Goal: Obtain resource: Obtain resource

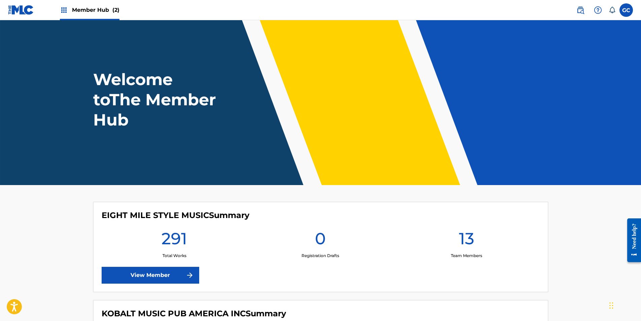
click at [89, 11] on span "Member Hub (2)" at bounding box center [95, 10] width 47 height 8
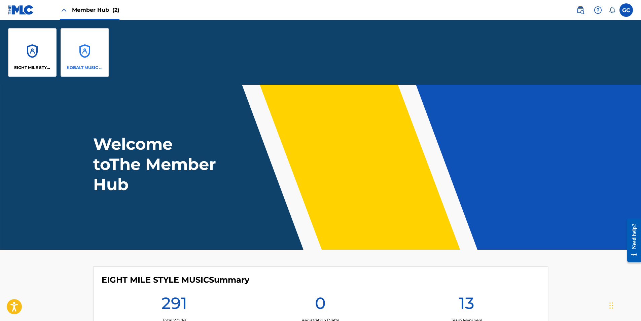
click at [79, 53] on div "KOBALT MUSIC PUB AMERICA INC" at bounding box center [85, 52] width 48 height 48
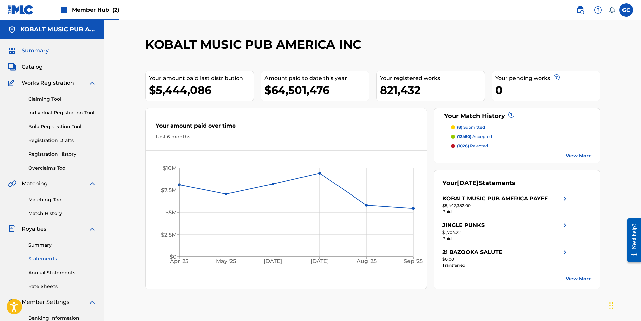
click at [48, 257] on link "Statements" at bounding box center [62, 258] width 68 height 7
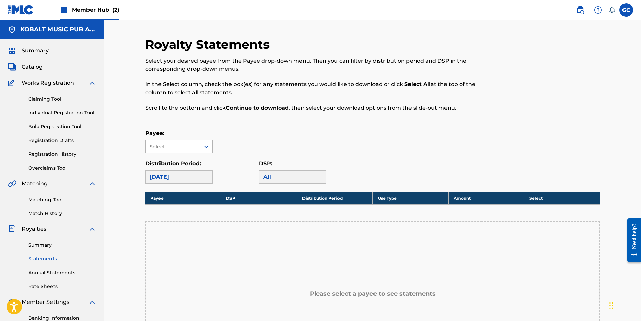
click at [200, 147] on div at bounding box center [206, 146] width 12 height 13
click at [192, 152] on div "Select..." at bounding box center [173, 146] width 55 height 13
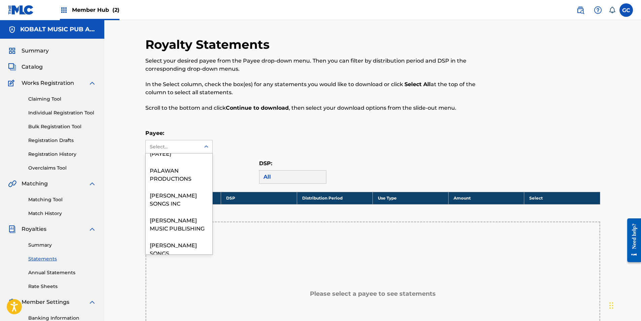
scroll to position [808, 0]
click at [180, 211] on div "[PERSON_NAME] SONGS INC" at bounding box center [179, 198] width 67 height 25
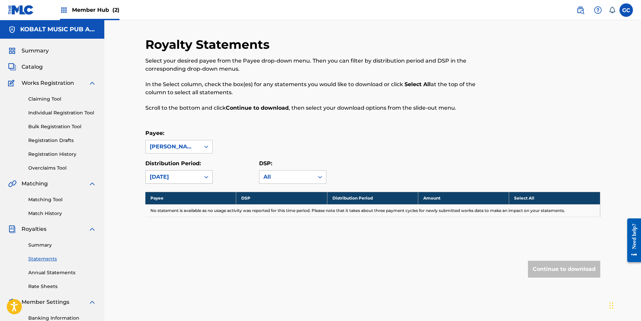
click at [185, 179] on div "[DATE]" at bounding box center [173, 177] width 46 height 8
click at [174, 211] on div "[DATE]" at bounding box center [179, 209] width 67 height 17
click at [181, 173] on div "[DATE]" at bounding box center [173, 177] width 46 height 8
click at [160, 176] on div "[DATE]" at bounding box center [173, 177] width 46 height 8
click at [164, 229] on div "[DATE]" at bounding box center [179, 225] width 67 height 17
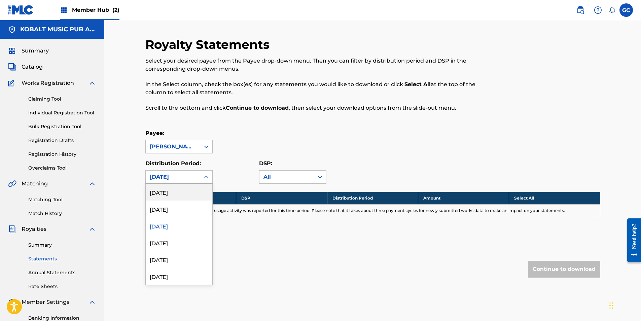
click at [168, 180] on div "[DATE]" at bounding box center [173, 177] width 46 height 8
click at [167, 243] on div "[DATE]" at bounding box center [179, 242] width 67 height 17
click at [176, 178] on div "[DATE]" at bounding box center [173, 177] width 46 height 8
click at [169, 254] on div "[DATE]" at bounding box center [179, 259] width 67 height 17
click at [173, 179] on div "[DATE]" at bounding box center [173, 177] width 46 height 8
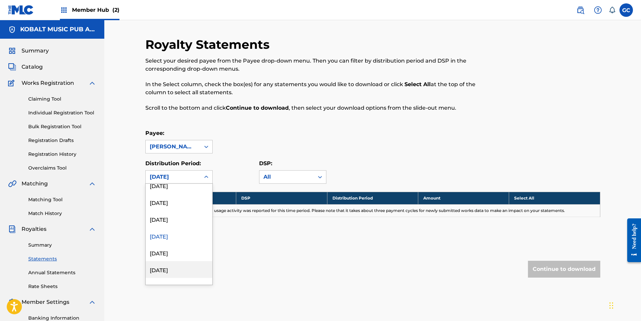
scroll to position [34, 0]
click at [175, 243] on div "[DATE]" at bounding box center [179, 242] width 67 height 17
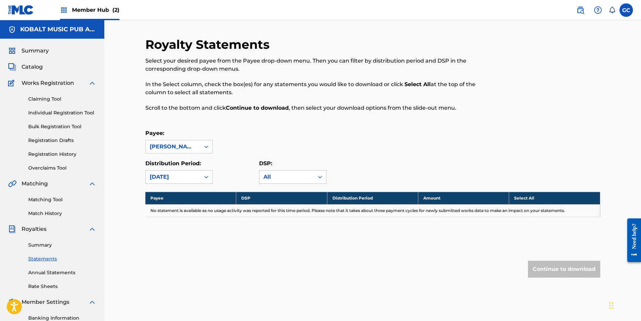
click at [174, 179] on div "[DATE]" at bounding box center [173, 177] width 46 height 8
click at [176, 256] on div "[DATE]" at bounding box center [179, 259] width 67 height 17
click at [173, 178] on div "[DATE]" at bounding box center [173, 177] width 46 height 8
click at [171, 244] on div "[DATE]" at bounding box center [179, 242] width 67 height 17
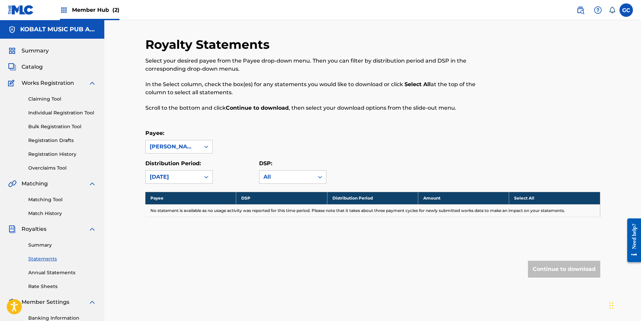
click at [173, 181] on div "[DATE]" at bounding box center [173, 177] width 55 height 13
click at [172, 256] on div "[DATE]" at bounding box center [179, 259] width 67 height 17
click at [185, 175] on div "[DATE]" at bounding box center [173, 177] width 46 height 8
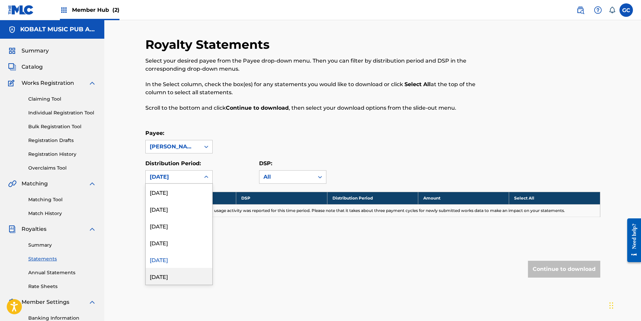
click at [181, 275] on div "[DATE]" at bounding box center [179, 276] width 67 height 17
click at [183, 182] on div "[DATE]" at bounding box center [173, 177] width 55 height 13
click at [177, 258] on div "[DATE]" at bounding box center [179, 259] width 67 height 17
click at [178, 180] on div "[DATE]" at bounding box center [173, 177] width 46 height 8
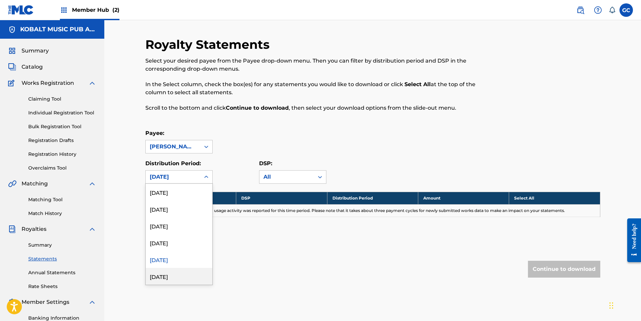
click at [173, 275] on div "[DATE]" at bounding box center [179, 276] width 67 height 17
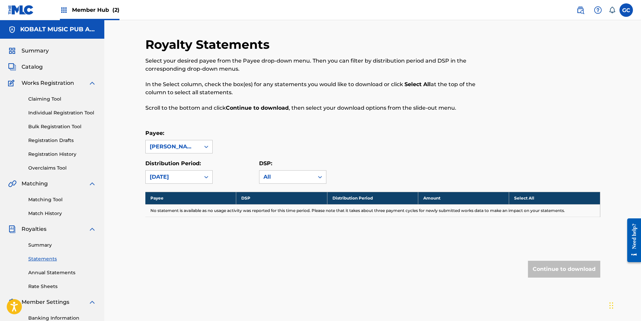
click at [175, 176] on div "[DATE]" at bounding box center [173, 177] width 46 height 8
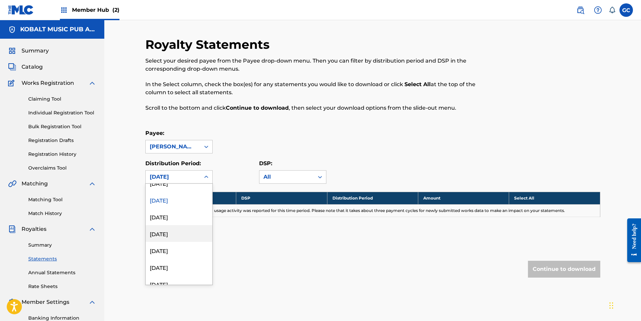
scroll to position [168, 0]
click at [177, 229] on div "[DATE]" at bounding box center [179, 225] width 67 height 17
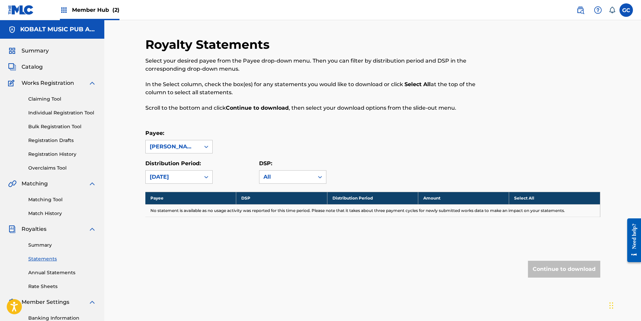
click at [178, 181] on div "[DATE]" at bounding box center [173, 177] width 55 height 13
click at [179, 246] on div "[DATE]" at bounding box center [179, 242] width 67 height 17
click at [182, 179] on div "[DATE]" at bounding box center [173, 177] width 46 height 8
click at [181, 253] on div "[DATE]" at bounding box center [179, 259] width 67 height 17
click at [180, 177] on div "[DATE]" at bounding box center [173, 177] width 46 height 8
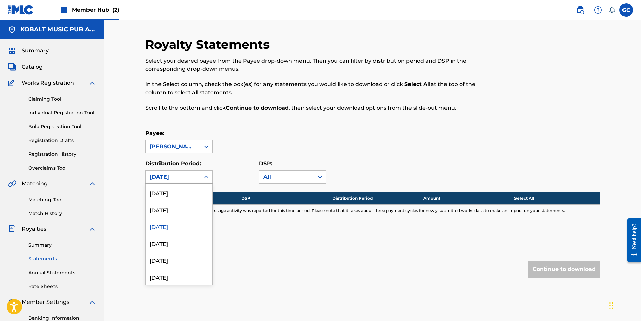
scroll to position [202, 0]
click at [184, 246] on div "[DATE]" at bounding box center [179, 242] width 67 height 17
click at [181, 176] on div "[DATE]" at bounding box center [173, 177] width 46 height 8
click at [182, 254] on div "[DATE]" at bounding box center [179, 259] width 67 height 17
click at [181, 178] on div "[DATE]" at bounding box center [173, 177] width 46 height 8
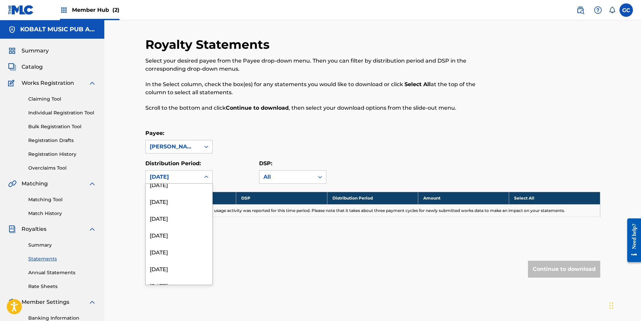
scroll to position [236, 0]
click at [173, 243] on div "[DATE]" at bounding box center [179, 242] width 67 height 17
click at [181, 172] on div "[DATE]" at bounding box center [173, 177] width 55 height 13
click at [174, 259] on div "[DATE]" at bounding box center [179, 259] width 67 height 17
click at [177, 178] on div "[DATE]" at bounding box center [173, 177] width 46 height 8
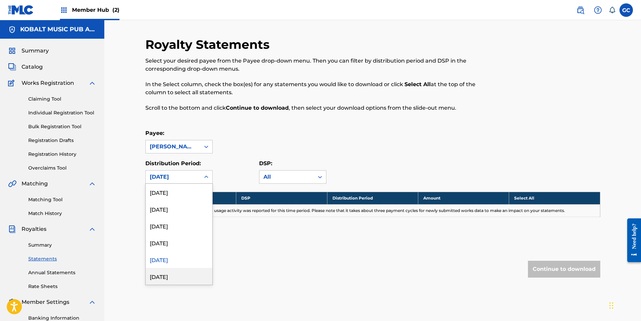
click at [175, 275] on div "[DATE]" at bounding box center [179, 276] width 67 height 17
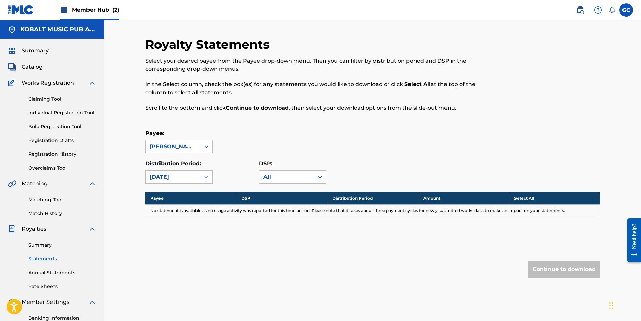
click at [178, 164] on label "Distribution Period:" at bounding box center [173, 163] width 56 height 6
click at [116, 177] on input "Distribution Period:" at bounding box center [116, 177] width 0 height 0
click at [165, 167] on p "Distribution Period:" at bounding box center [178, 164] width 67 height 8
click at [165, 173] on div "[DATE]" at bounding box center [173, 177] width 46 height 8
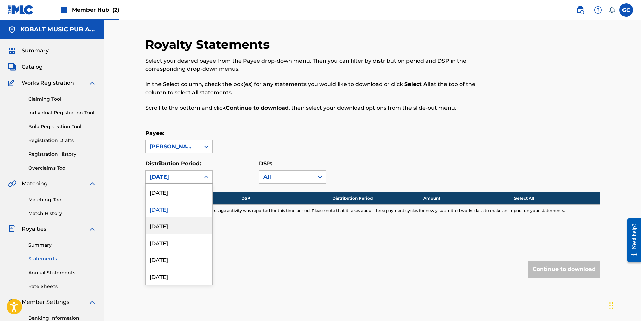
click at [169, 228] on div "[DATE]" at bounding box center [179, 225] width 67 height 17
click at [174, 181] on div "[DATE]" at bounding box center [173, 177] width 55 height 13
click at [173, 273] on div "[DATE]" at bounding box center [179, 276] width 67 height 17
click at [177, 175] on div "[DATE]" at bounding box center [173, 177] width 46 height 8
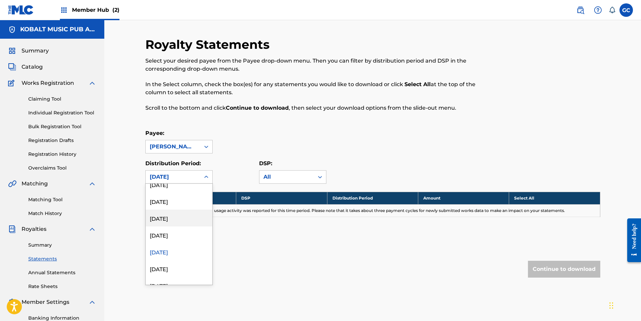
scroll to position [303, 0]
click at [171, 262] on div "[DATE]" at bounding box center [179, 259] width 67 height 17
click at [176, 177] on div "[DATE]" at bounding box center [173, 177] width 46 height 8
click at [174, 273] on div "[DATE]" at bounding box center [179, 276] width 67 height 17
click at [176, 177] on div "[DATE]" at bounding box center [173, 177] width 46 height 8
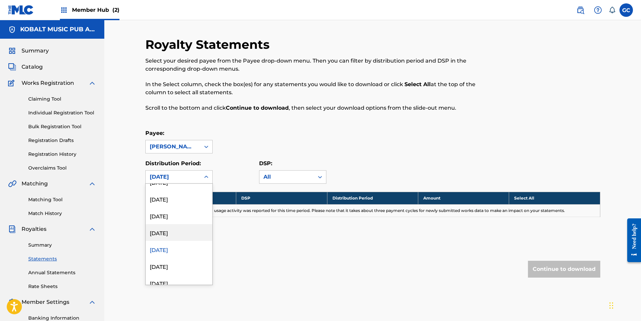
scroll to position [337, 0]
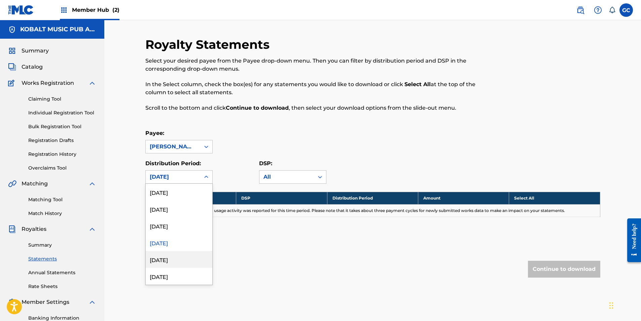
click at [174, 259] on div "[DATE]" at bounding box center [179, 259] width 67 height 17
click at [181, 180] on div "[DATE]" at bounding box center [173, 177] width 46 height 8
click at [175, 276] on div "[DATE]" at bounding box center [179, 276] width 67 height 17
click at [177, 182] on div "[DATE]" at bounding box center [173, 177] width 55 height 13
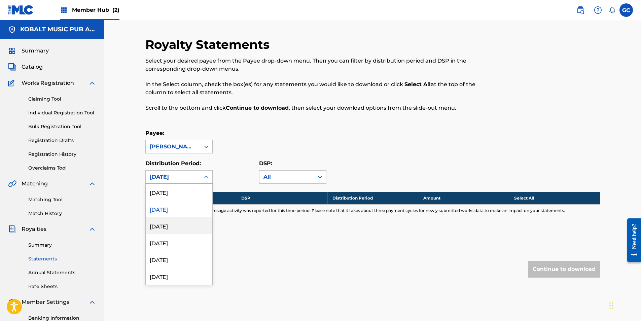
click at [177, 222] on div "[DATE]" at bounding box center [179, 225] width 67 height 17
click at [180, 179] on div "[DATE]" at bounding box center [173, 177] width 46 height 8
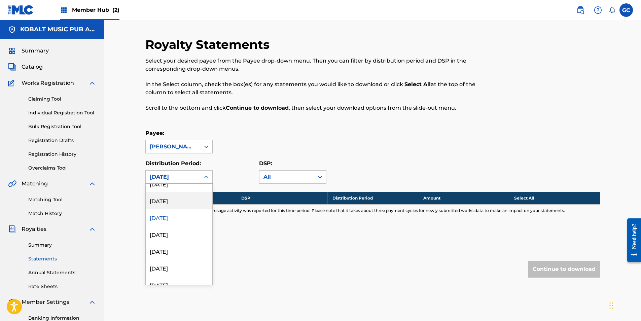
scroll to position [438, 0]
click at [171, 211] on div "[DATE]" at bounding box center [179, 209] width 67 height 17
click at [171, 179] on div "[DATE]" at bounding box center [173, 177] width 46 height 8
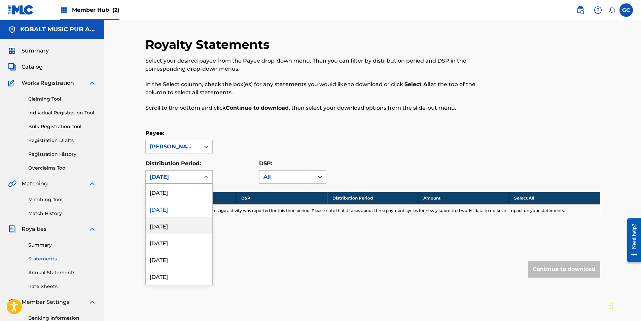
click at [181, 229] on div "[DATE]" at bounding box center [179, 225] width 67 height 17
click at [176, 177] on div "[DATE]" at bounding box center [173, 177] width 46 height 8
click at [176, 243] on div "[DATE]" at bounding box center [179, 242] width 67 height 17
click at [177, 180] on div "[DATE]" at bounding box center [173, 177] width 46 height 8
click at [175, 260] on div "[DATE]" at bounding box center [179, 259] width 67 height 17
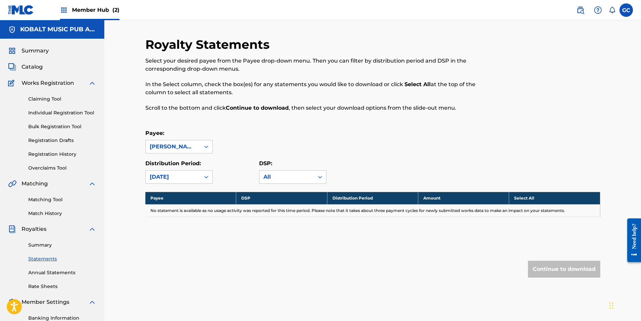
click at [177, 185] on div "Royalty Statements Select your desired payee from the Payee drop-down menu. The…" at bounding box center [372, 171] width 455 height 268
click at [174, 178] on div "[DATE]" at bounding box center [173, 177] width 46 height 8
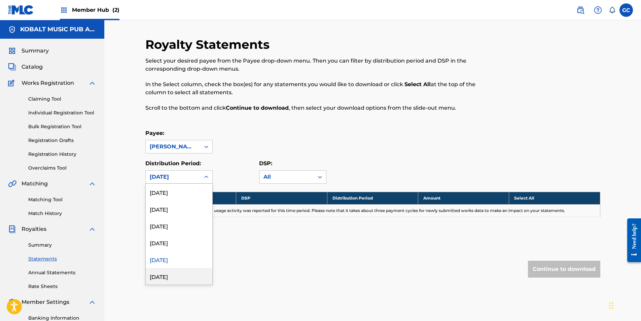
click at [173, 274] on div "[DATE]" at bounding box center [179, 276] width 67 height 17
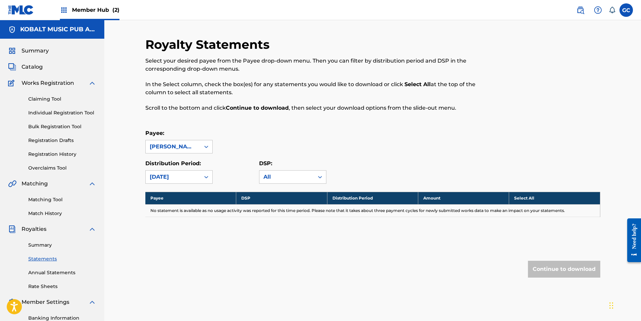
click at [174, 177] on div "[DATE]" at bounding box center [173, 177] width 46 height 8
click at [175, 225] on div "[DATE]" at bounding box center [179, 225] width 67 height 17
click at [174, 181] on div "[DATE]" at bounding box center [173, 177] width 55 height 13
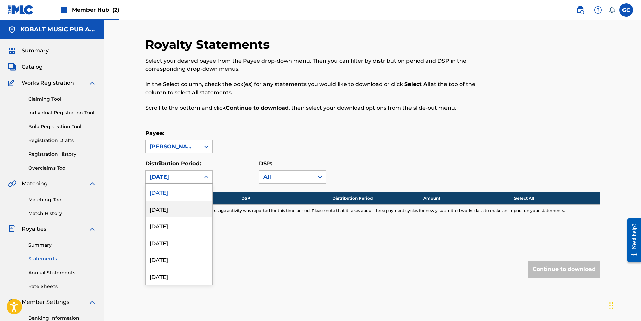
click at [173, 210] on div "[DATE]" at bounding box center [179, 209] width 67 height 17
click at [173, 175] on div "[DATE]" at bounding box center [173, 177] width 46 height 8
click at [174, 259] on div "[DATE]" at bounding box center [179, 259] width 67 height 17
click at [178, 179] on div "[DATE]" at bounding box center [173, 177] width 46 height 8
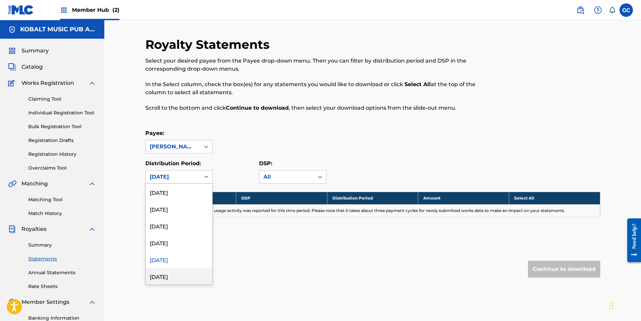
click at [174, 277] on div "[DATE]" at bounding box center [179, 276] width 67 height 17
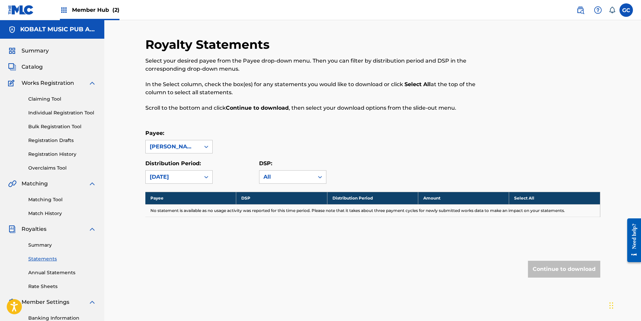
click at [175, 178] on div "[DATE]" at bounding box center [173, 177] width 46 height 8
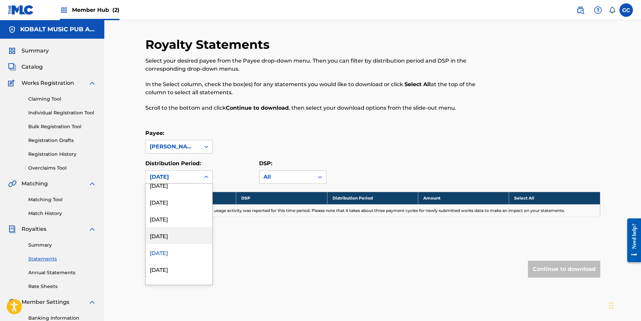
scroll to position [538, 0]
click at [175, 260] on div "[DATE]" at bounding box center [179, 259] width 67 height 17
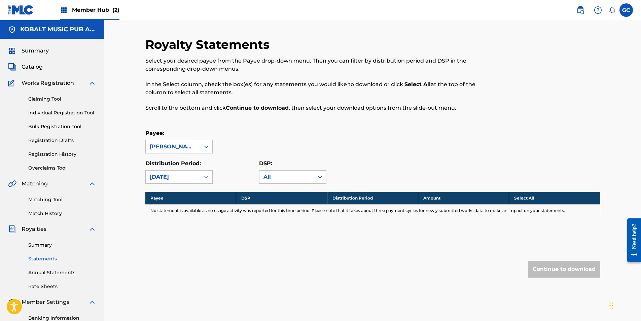
click at [173, 177] on div "[DATE]" at bounding box center [173, 177] width 46 height 8
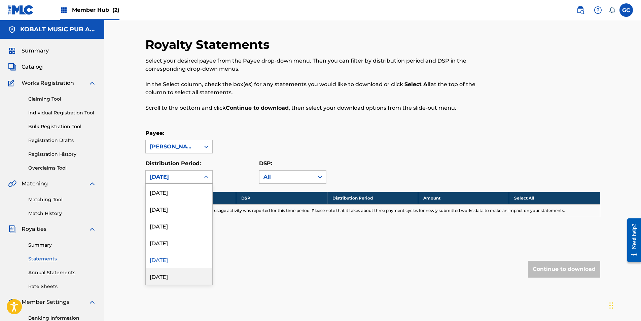
click at [179, 274] on div "[DATE]" at bounding box center [179, 276] width 67 height 17
click at [177, 178] on div "[DATE]" at bounding box center [173, 177] width 46 height 8
click at [177, 260] on div "[DATE]" at bounding box center [179, 259] width 67 height 17
click at [176, 180] on div "[DATE]" at bounding box center [173, 177] width 46 height 8
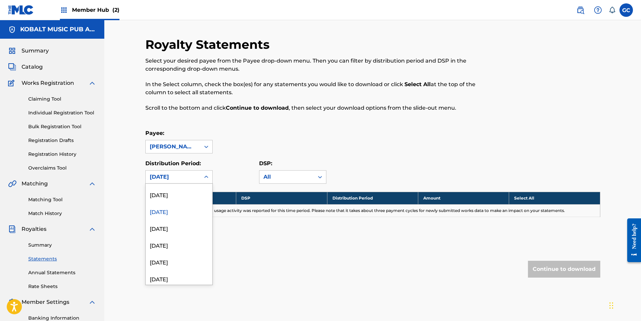
scroll to position [639, 0]
click at [170, 214] on div "[DATE]" at bounding box center [179, 209] width 67 height 17
click at [169, 179] on div "[DATE]" at bounding box center [173, 177] width 46 height 8
click at [172, 229] on div "[DATE]" at bounding box center [179, 225] width 67 height 17
click at [172, 178] on div "[DATE]" at bounding box center [173, 177] width 46 height 8
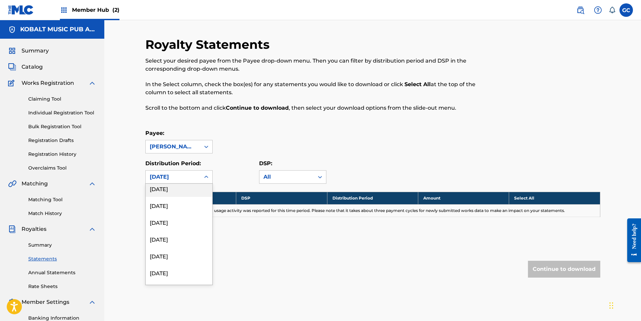
scroll to position [673, 0]
click at [172, 211] on div "[DATE]" at bounding box center [179, 209] width 67 height 17
click at [173, 179] on div "[DATE]" at bounding box center [173, 177] width 46 height 8
click at [170, 231] on div "[DATE]" at bounding box center [179, 225] width 67 height 17
click at [168, 177] on div "[DATE]" at bounding box center [173, 177] width 46 height 8
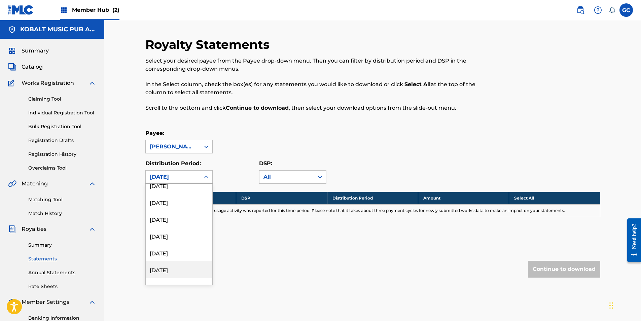
scroll to position [639, 0]
click at [169, 276] on div "[DATE]" at bounding box center [179, 276] width 67 height 17
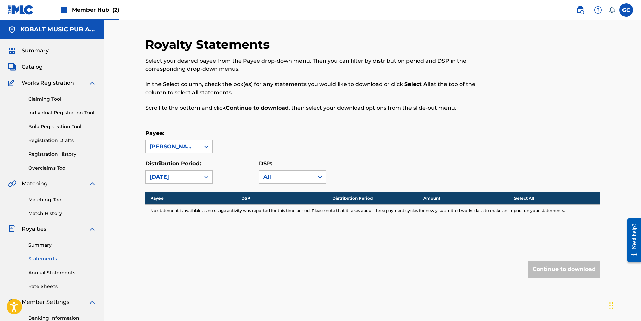
click at [169, 180] on div "[DATE]" at bounding box center [173, 177] width 46 height 8
click at [168, 229] on div "[DATE]" at bounding box center [179, 225] width 67 height 17
click at [175, 177] on div "[DATE]" at bounding box center [173, 177] width 46 height 8
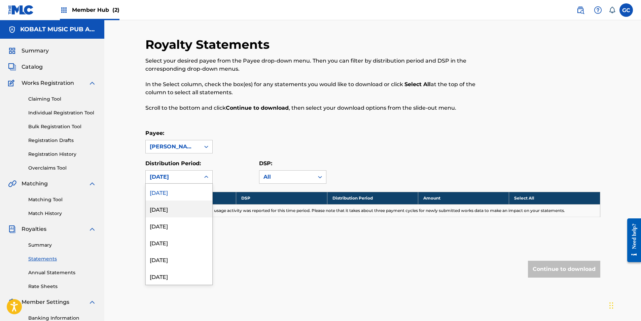
click at [171, 206] on div "[DATE]" at bounding box center [179, 209] width 67 height 17
click at [173, 179] on div "[DATE]" at bounding box center [173, 177] width 46 height 8
click at [176, 228] on div "[DATE]" at bounding box center [179, 225] width 67 height 17
click at [179, 180] on div "[DATE]" at bounding box center [173, 177] width 46 height 8
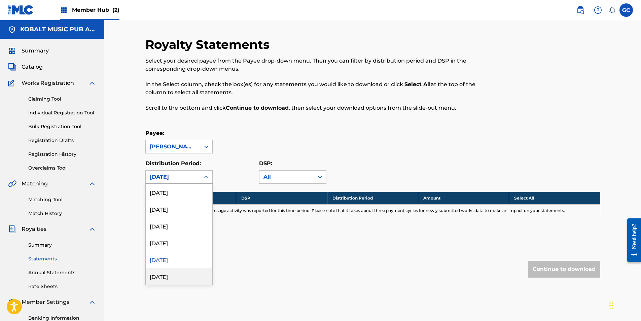
click at [168, 275] on div "[DATE]" at bounding box center [179, 276] width 67 height 17
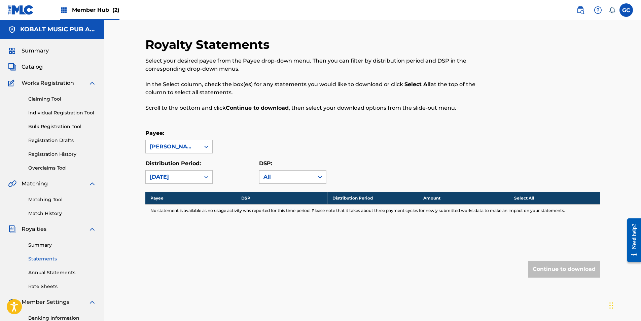
click at [171, 179] on div "[DATE]" at bounding box center [173, 177] width 46 height 8
click at [171, 228] on div "[DATE]" at bounding box center [179, 225] width 67 height 17
click at [170, 180] on div "[DATE]" at bounding box center [173, 177] width 46 height 8
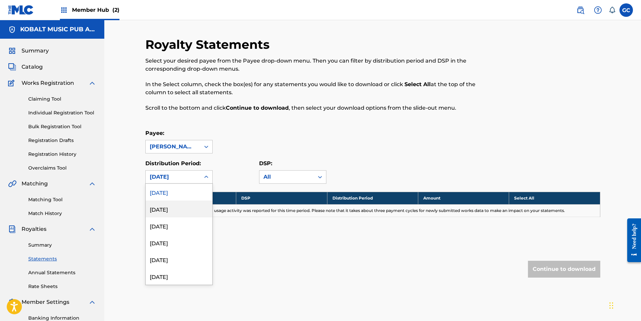
click at [168, 213] on div "[DATE]" at bounding box center [179, 209] width 67 height 17
click at [174, 174] on div "[DATE]" at bounding box center [173, 177] width 46 height 8
click at [172, 257] on div "[DATE]" at bounding box center [179, 259] width 67 height 17
click at [178, 179] on div "[DATE]" at bounding box center [173, 177] width 46 height 8
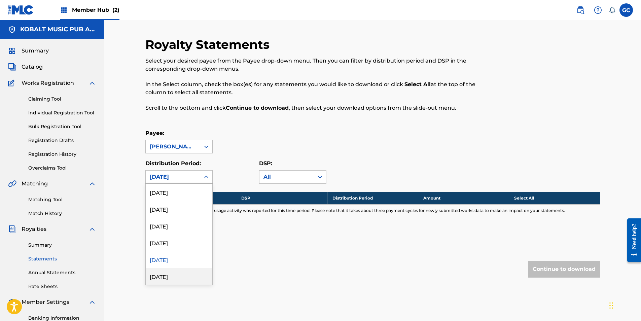
click at [177, 272] on div "[DATE]" at bounding box center [179, 276] width 67 height 17
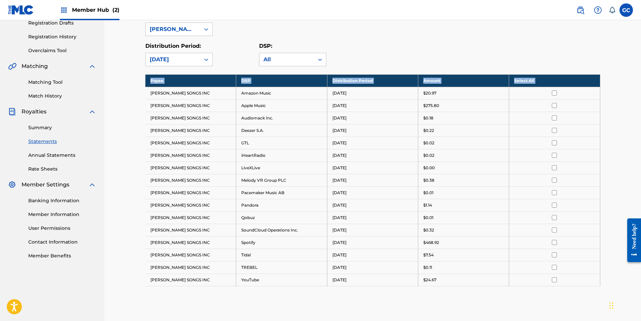
scroll to position [189, 0]
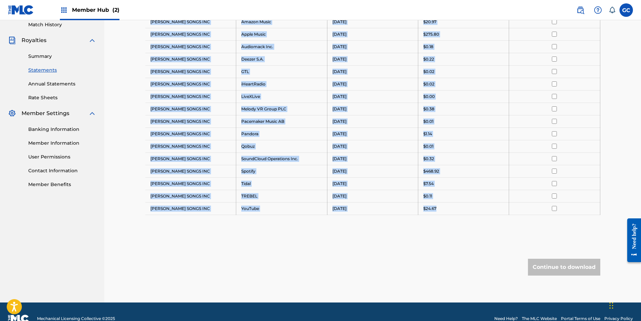
drag, startPoint x: 151, startPoint y: 211, endPoint x: 447, endPoint y: 212, distance: 296.2
click at [448, 212] on tbody "Payee DSP Distribution Period Amount Select All [PERSON_NAME] SONGS INC Amazon …" at bounding box center [372, 109] width 455 height 212
drag, startPoint x: 447, startPoint y: 212, endPoint x: 429, endPoint y: 209, distance: 18.3
copy tbody "[PERSON_NAME] SONGS INC Amazon Music [DATE] $20.97 [PERSON_NAME] SONGS INC Appl…"
click at [334, 255] on div "Royalty Statements Select your desired payee from the Payee drop-down menu. The…" at bounding box center [372, 75] width 455 height 454
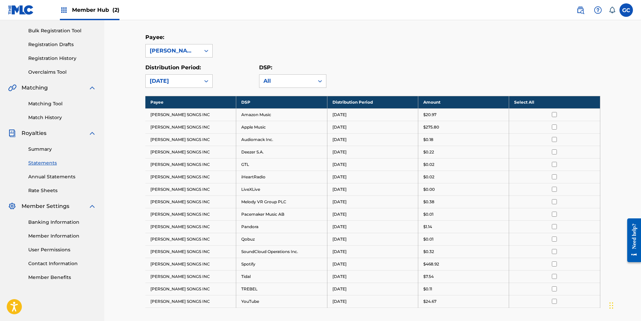
scroll to position [0, 0]
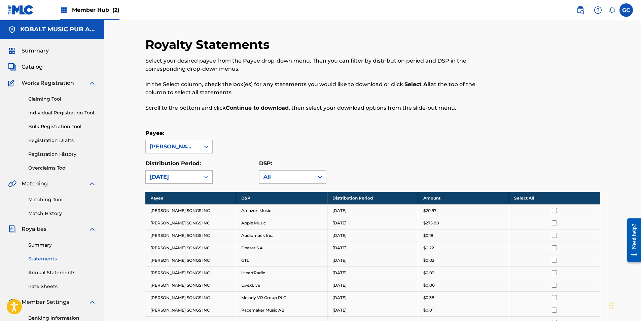
click at [169, 179] on div "[DATE]" at bounding box center [173, 177] width 46 height 8
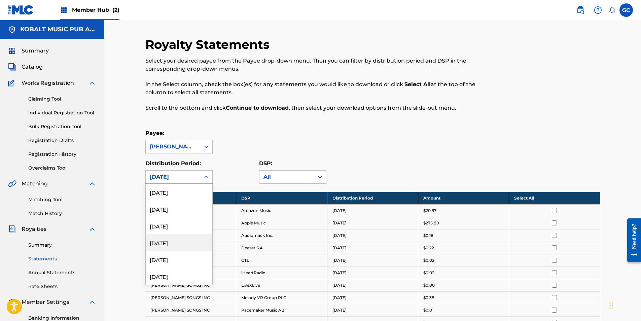
scroll to position [808, 0]
click at [163, 255] on div "[DATE]" at bounding box center [179, 259] width 67 height 17
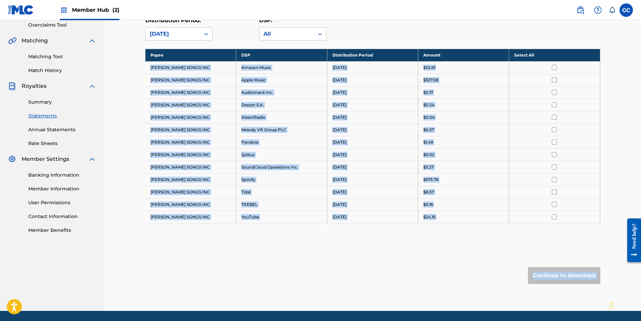
scroll to position [165, 0]
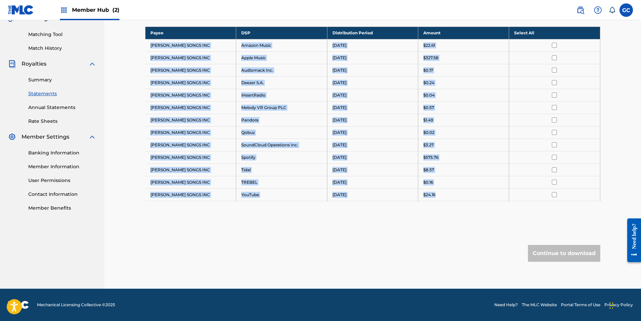
drag, startPoint x: 150, startPoint y: 210, endPoint x: 445, endPoint y: 200, distance: 295.3
click at [445, 200] on tbody "Payee DSP Distribution Period Amount Select All [PERSON_NAME] SONGS INC Amazon …" at bounding box center [372, 114] width 455 height 174
drag, startPoint x: 445, startPoint y: 200, endPoint x: 401, endPoint y: 170, distance: 53.5
copy tbody "[PERSON_NAME] SONGS INC Amazon Music [DATE] $22.61 [PERSON_NAME] SONGS INC Appl…"
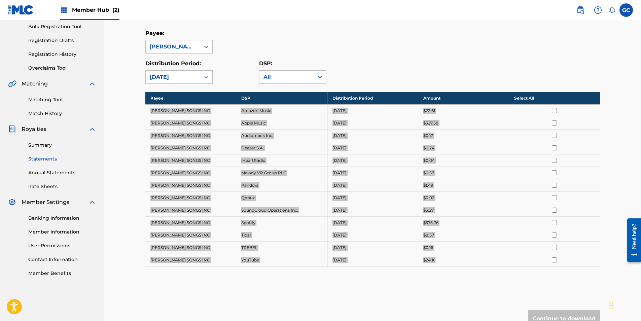
scroll to position [0, 0]
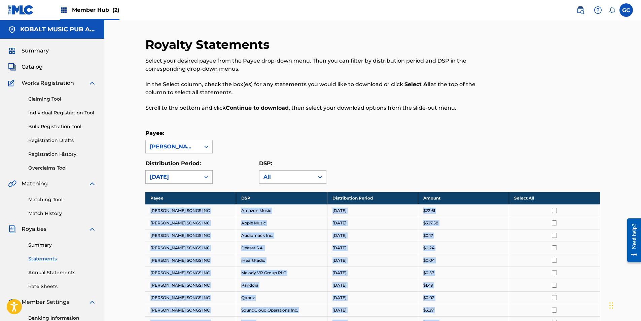
click at [169, 180] on div "[DATE]" at bounding box center [173, 177] width 46 height 8
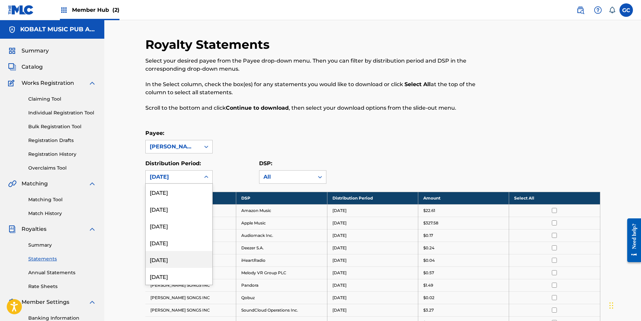
scroll to position [808, 0]
click at [160, 276] on div "[DATE]" at bounding box center [179, 276] width 67 height 17
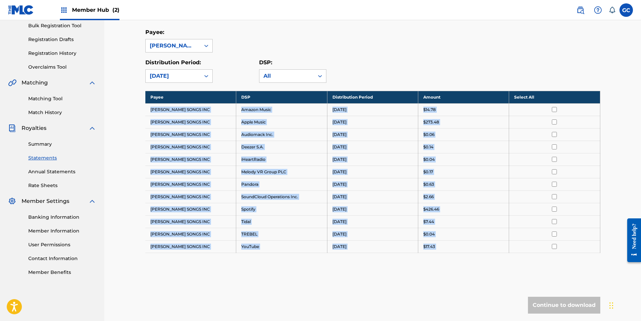
scroll to position [151, 0]
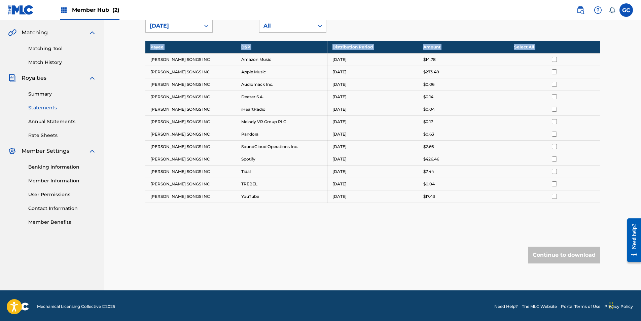
drag, startPoint x: 149, startPoint y: 210, endPoint x: 484, endPoint y: 208, distance: 334.9
click at [484, 208] on div "Payee DSP Distribution Period Amount Select All [PERSON_NAME] SONGS INC Amazon …" at bounding box center [372, 130] width 455 height 179
copy tbody "Payee DSP Distribution Period Amount Select All"
click at [184, 25] on div "[DATE]" at bounding box center [173, 26] width 46 height 8
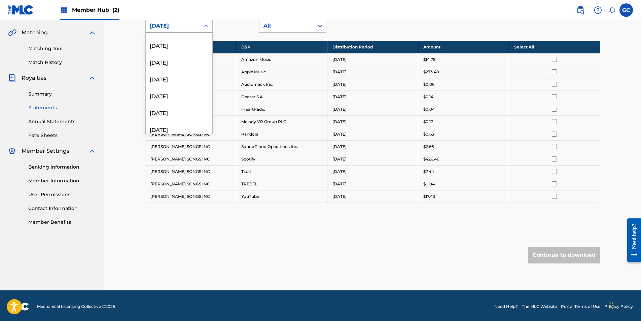
scroll to position [808, 0]
click at [164, 93] on div "[DATE]" at bounding box center [179, 91] width 67 height 17
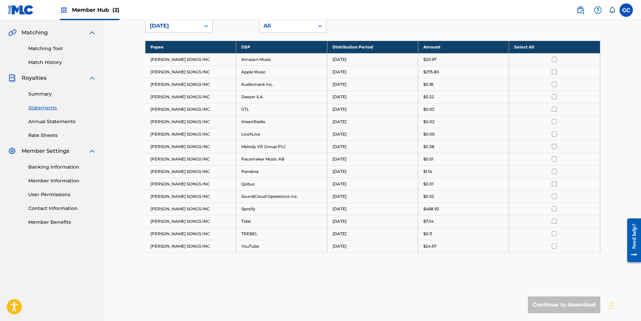
click at [527, 48] on th "Select All" at bounding box center [554, 47] width 91 height 12
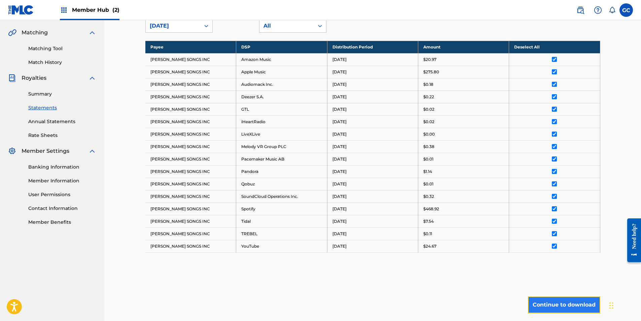
click at [555, 301] on button "Continue to download" at bounding box center [564, 304] width 72 height 17
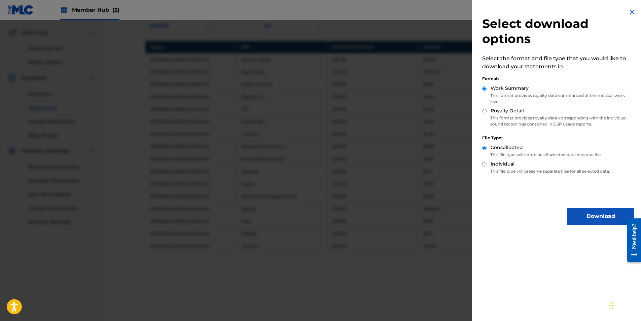
click at [485, 113] on input "Royalty Detail" at bounding box center [484, 111] width 4 height 4
radio input "true"
click at [581, 216] on button "Download" at bounding box center [600, 216] width 67 height 17
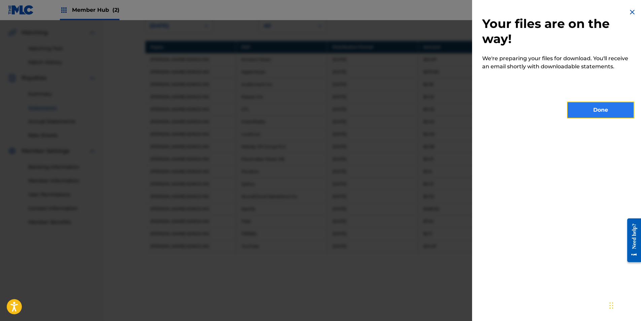
click at [600, 112] on button "Done" at bounding box center [600, 110] width 67 height 17
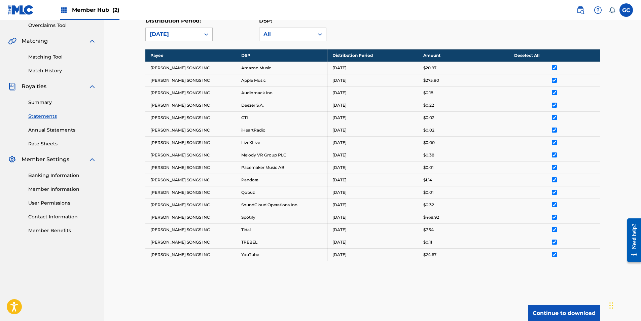
scroll to position [117, 0]
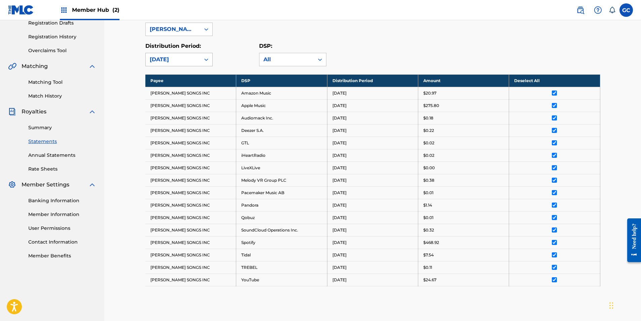
click at [199, 56] on div "[DATE]" at bounding box center [173, 59] width 55 height 13
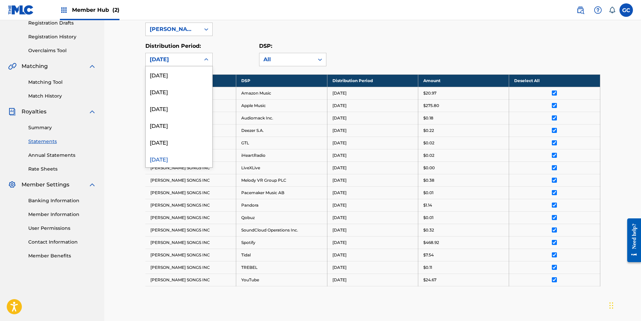
scroll to position [808, 0]
click at [179, 145] on div "[DATE]" at bounding box center [179, 142] width 67 height 17
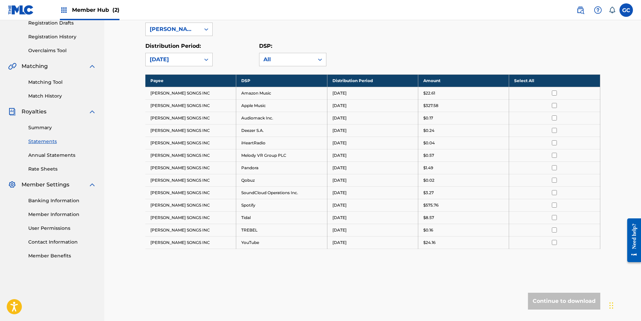
click at [519, 79] on th "Select All" at bounding box center [554, 80] width 91 height 12
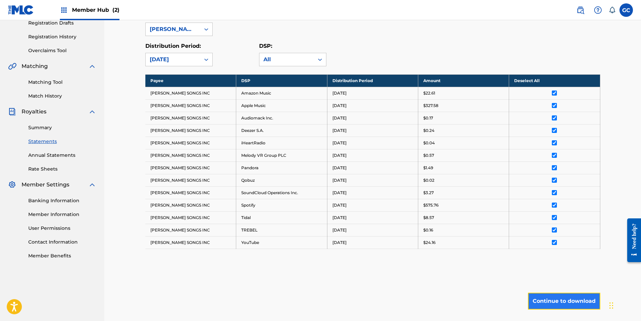
click at [564, 300] on button "Continue to download" at bounding box center [564, 301] width 72 height 17
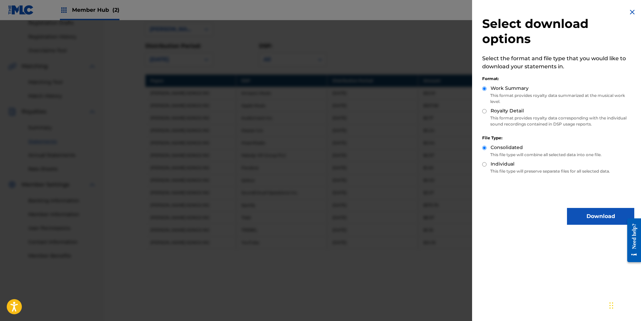
click at [485, 110] on input "Royalty Detail" at bounding box center [484, 111] width 4 height 4
radio input "true"
click at [588, 215] on button "Download" at bounding box center [600, 216] width 67 height 17
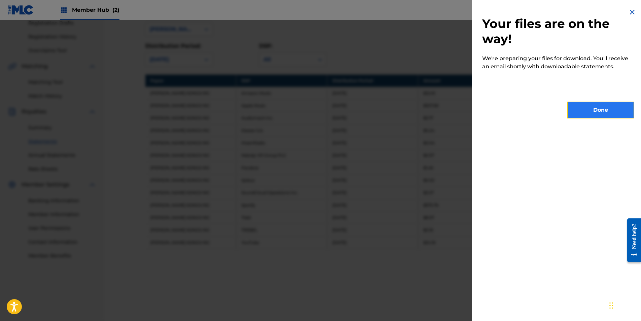
click at [602, 114] on button "Done" at bounding box center [600, 110] width 67 height 17
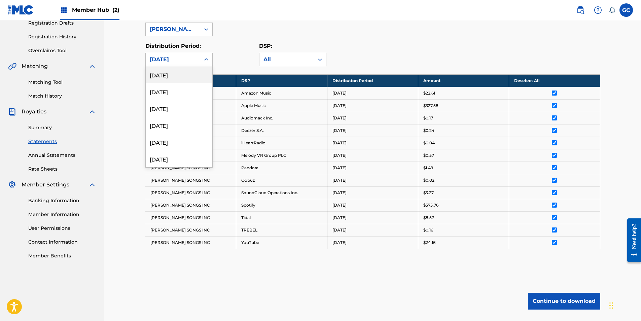
click at [180, 62] on div "[DATE]" at bounding box center [173, 60] width 46 height 8
click at [171, 160] on div "[DATE]" at bounding box center [179, 158] width 67 height 17
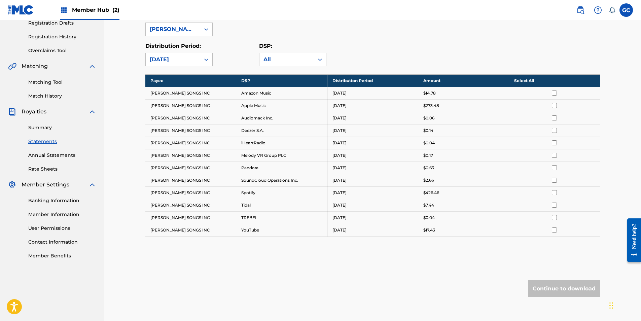
click at [518, 77] on th "Select All" at bounding box center [554, 80] width 91 height 12
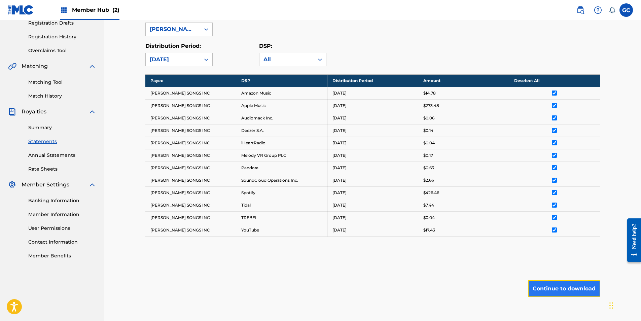
click at [558, 284] on button "Continue to download" at bounding box center [564, 288] width 72 height 17
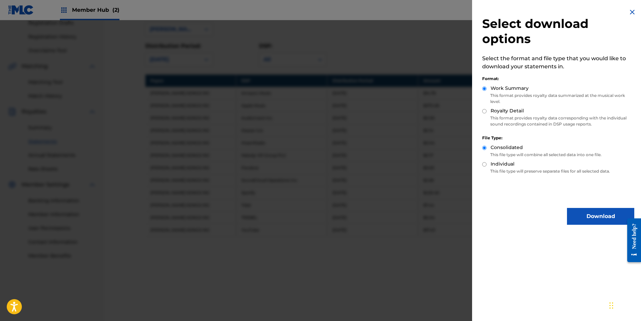
click at [483, 111] on input "Royalty Detail" at bounding box center [484, 111] width 4 height 4
radio input "true"
click at [586, 216] on button "Download" at bounding box center [600, 216] width 67 height 17
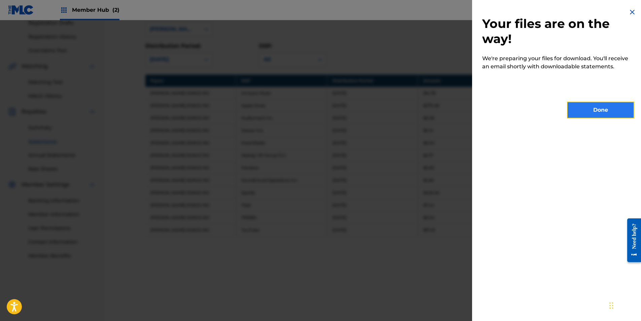
click at [590, 114] on button "Done" at bounding box center [600, 110] width 67 height 17
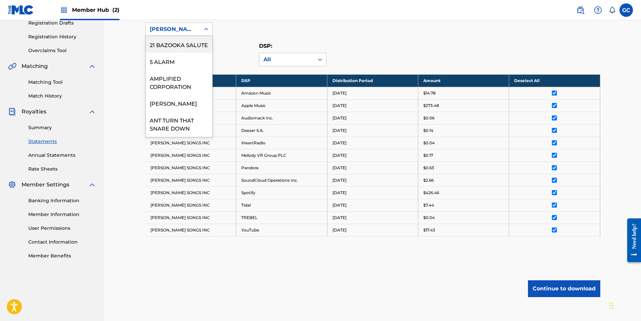
drag, startPoint x: 177, startPoint y: 29, endPoint x: 178, endPoint y: 44, distance: 15.5
click at [177, 29] on div "[PERSON_NAME] SONGS INC" at bounding box center [173, 29] width 46 height 8
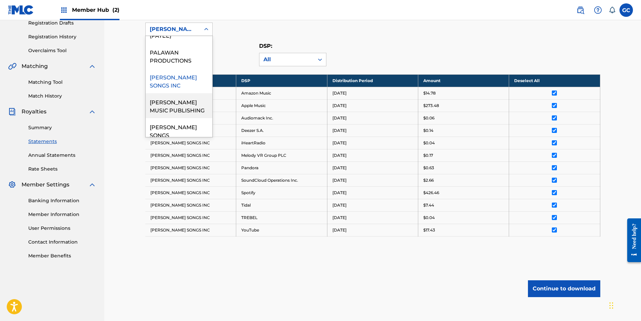
click at [170, 118] on div "[PERSON_NAME] MUSIC PUBLISHING" at bounding box center [179, 105] width 67 height 25
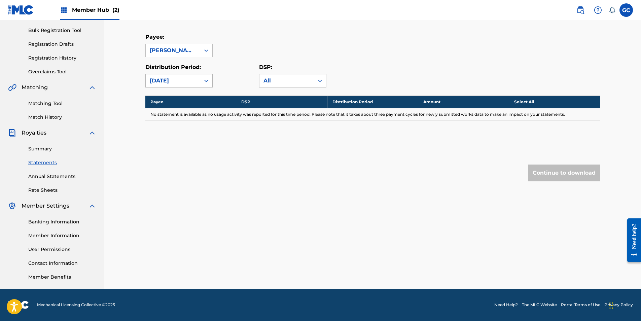
click at [177, 77] on div "[DATE]" at bounding box center [173, 81] width 46 height 8
click at [180, 112] on div "[DATE]" at bounding box center [179, 112] width 67 height 17
click at [178, 80] on div "[DATE]" at bounding box center [173, 81] width 46 height 8
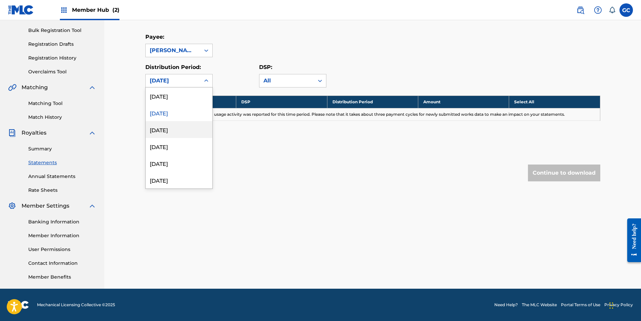
click at [173, 134] on div "[DATE]" at bounding box center [179, 129] width 67 height 17
click at [173, 84] on div "[DATE]" at bounding box center [173, 81] width 46 height 8
click at [172, 145] on div "[DATE]" at bounding box center [179, 146] width 67 height 17
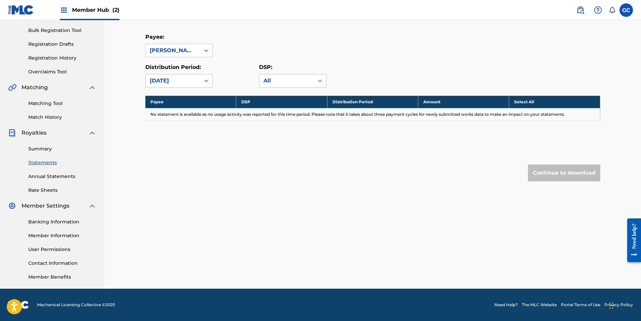
click at [172, 83] on div "[DATE]" at bounding box center [173, 81] width 46 height 8
click at [173, 163] on div "[DATE]" at bounding box center [179, 163] width 67 height 17
click at [173, 83] on div "[DATE]" at bounding box center [173, 81] width 46 height 8
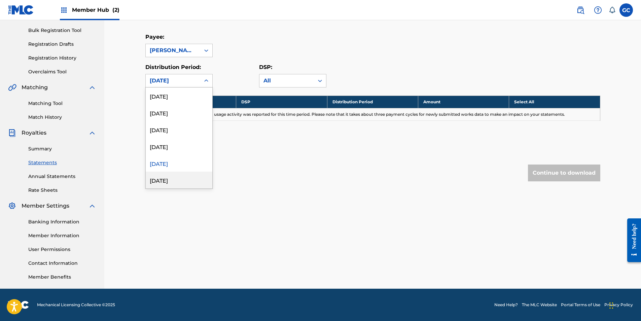
click at [175, 177] on div "[DATE]" at bounding box center [179, 180] width 67 height 17
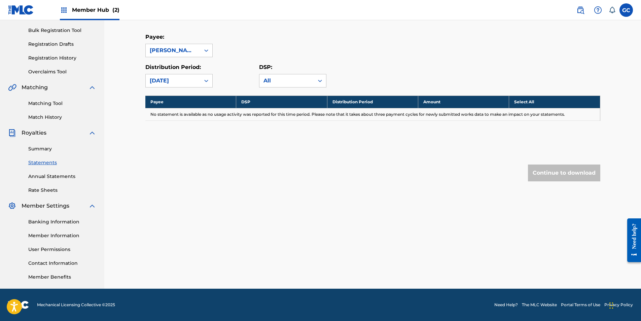
click at [177, 80] on div "[DATE]" at bounding box center [173, 81] width 46 height 8
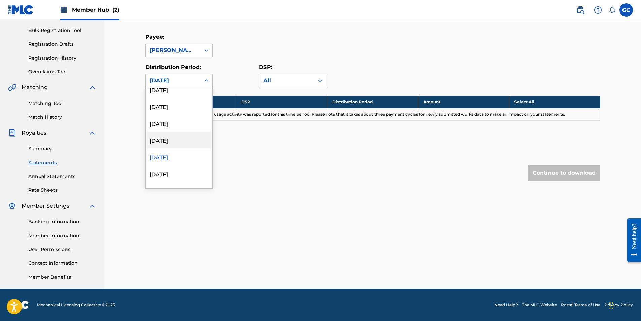
scroll to position [34, 0]
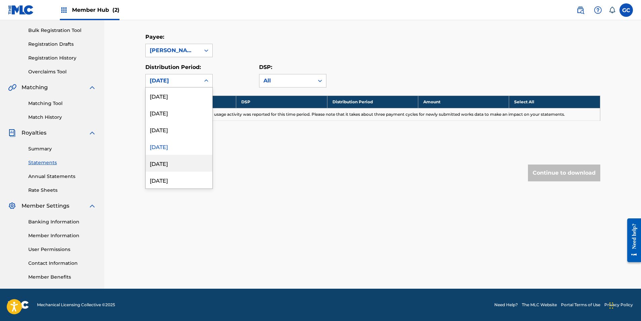
click at [177, 163] on div "[DATE]" at bounding box center [179, 163] width 67 height 17
click at [178, 83] on div "[DATE]" at bounding box center [173, 81] width 46 height 8
click at [176, 179] on div "[DATE]" at bounding box center [179, 180] width 67 height 17
click at [179, 85] on div "[DATE]" at bounding box center [173, 80] width 55 height 13
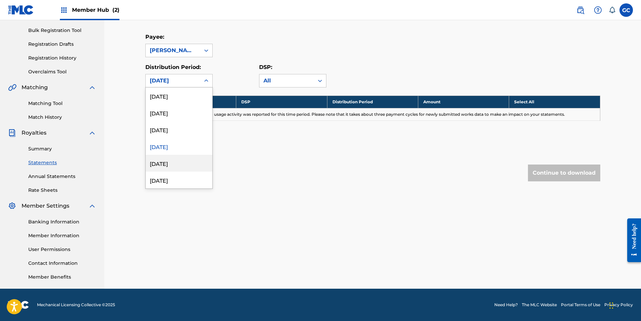
click at [179, 162] on div "[DATE]" at bounding box center [179, 163] width 67 height 17
click at [183, 82] on div "[DATE]" at bounding box center [173, 81] width 46 height 8
click at [177, 150] on div "[DATE]" at bounding box center [179, 146] width 67 height 17
click at [184, 78] on div "[DATE]" at bounding box center [173, 81] width 46 height 8
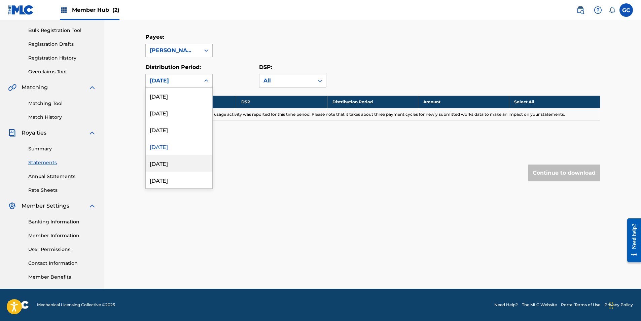
click at [177, 168] on div "[DATE]" at bounding box center [179, 163] width 67 height 17
click at [180, 83] on div "[DATE]" at bounding box center [173, 81] width 46 height 8
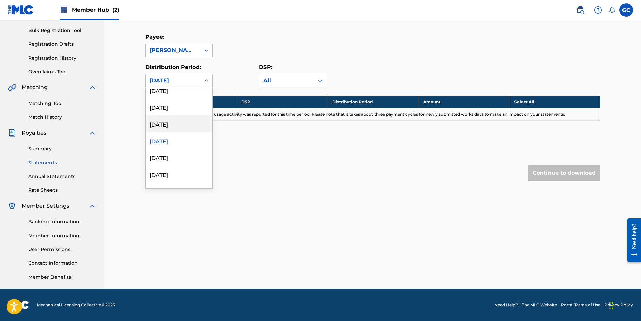
scroll to position [135, 0]
click at [177, 147] on div "[DATE]" at bounding box center [179, 146] width 67 height 17
click at [177, 83] on div "[DATE]" at bounding box center [173, 81] width 46 height 8
click at [179, 176] on div "[DATE]" at bounding box center [179, 180] width 67 height 17
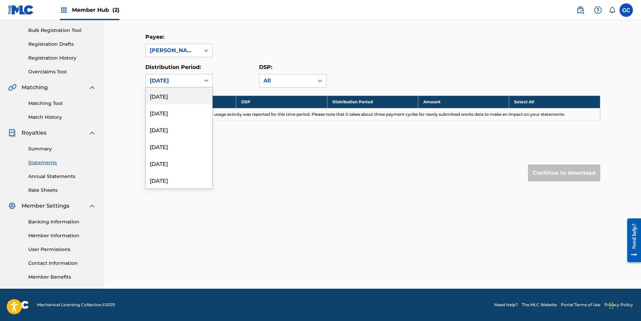
click at [178, 84] on div "[DATE]" at bounding box center [173, 81] width 46 height 8
click at [176, 133] on div "[DATE]" at bounding box center [179, 129] width 67 height 17
click at [177, 82] on div "[DATE]" at bounding box center [173, 81] width 46 height 8
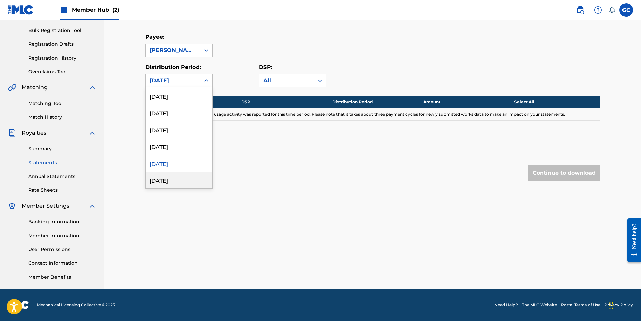
click at [176, 177] on div "[DATE]" at bounding box center [179, 180] width 67 height 17
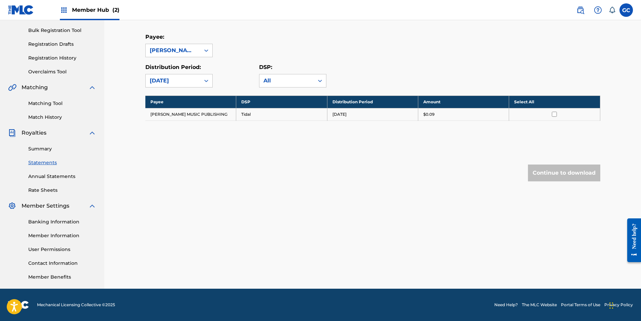
click at [151, 115] on td "[PERSON_NAME] MUSIC PUBLISHING" at bounding box center [190, 114] width 91 height 12
drag, startPoint x: 149, startPoint y: 115, endPoint x: 501, endPoint y: 120, distance: 351.7
click at [502, 120] on table "Payee DSP Distribution Period Amount Select All [PERSON_NAME] MUSIC PUBLISHING …" at bounding box center [372, 108] width 455 height 25
copy tr "[PERSON_NAME] MUSIC PUBLISHING Tidal [DATE] $0.09"
click at [345, 185] on div "Royalty Statements Select your desired payee from the Payee drop-down menu. The…" at bounding box center [372, 75] width 455 height 268
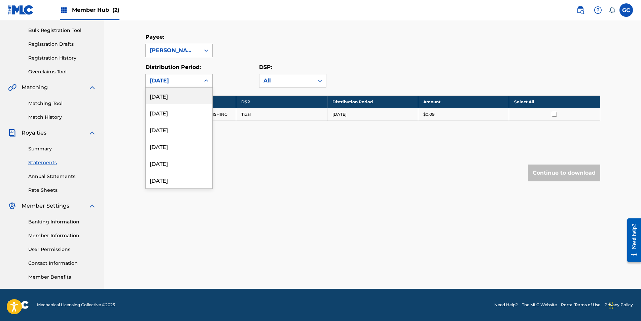
click at [207, 79] on icon at bounding box center [206, 80] width 7 height 7
click at [175, 134] on div "[DATE]" at bounding box center [179, 129] width 67 height 17
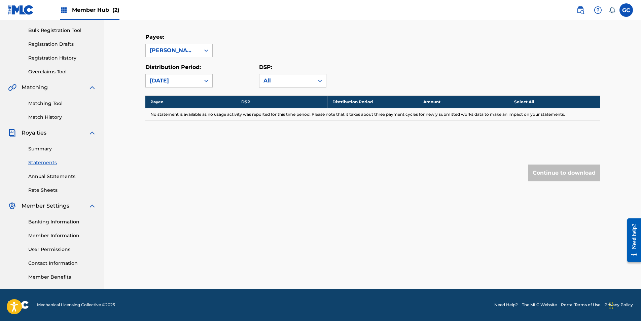
click at [172, 84] on div "[DATE]" at bounding box center [173, 81] width 46 height 8
click at [168, 116] on div "[DATE]" at bounding box center [179, 112] width 67 height 17
click at [169, 83] on div "[DATE]" at bounding box center [173, 81] width 46 height 8
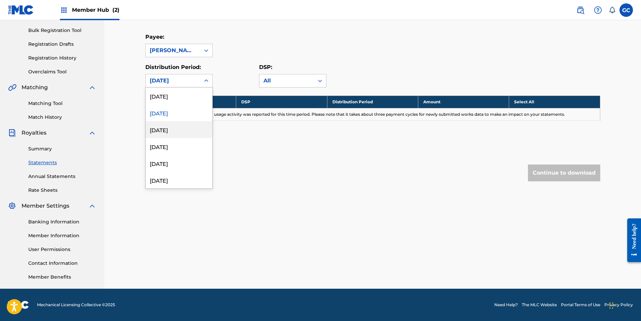
click at [173, 128] on div "[DATE]" at bounding box center [179, 129] width 67 height 17
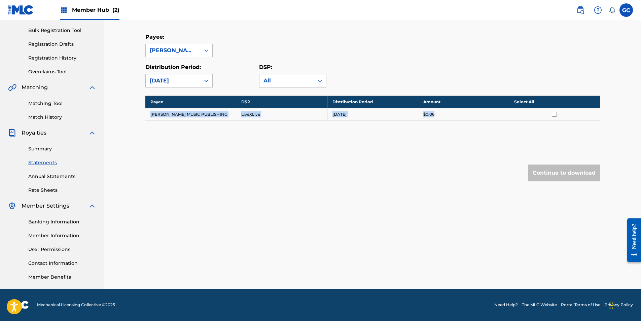
drag, startPoint x: 150, startPoint y: 114, endPoint x: 495, endPoint y: 115, distance: 344.3
click at [498, 115] on tr "[PERSON_NAME] MUSIC PUBLISHING LiveXLive [DATE] $0.06" at bounding box center [372, 114] width 455 height 12
copy tr "[PERSON_NAME] MUSIC PUBLISHING LiveXLive [DATE] $0.06"
click at [192, 83] on div "[DATE]" at bounding box center [173, 81] width 46 height 8
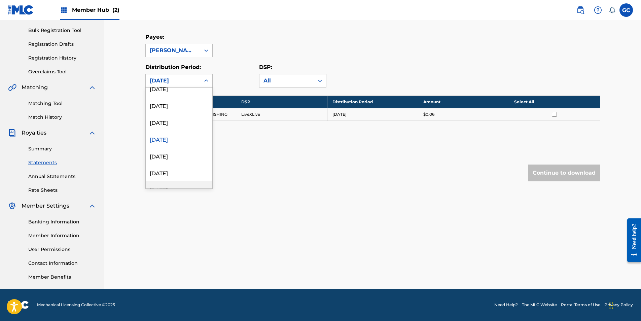
scroll to position [202, 0]
click at [175, 177] on div "[DATE]" at bounding box center [179, 180] width 67 height 17
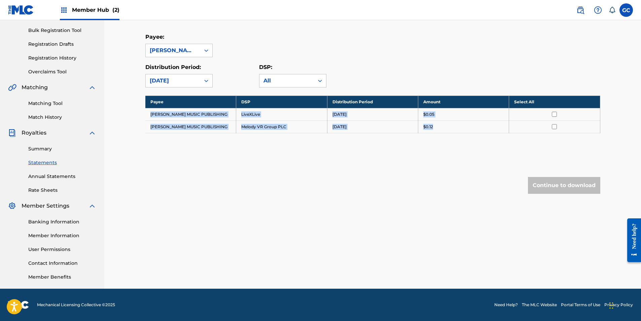
drag, startPoint x: 150, startPoint y: 114, endPoint x: 469, endPoint y: 129, distance: 319.0
click at [473, 129] on tbody "Payee DSP Distribution Period Amount Select All [PERSON_NAME] MUSIC PUBLISHING …" at bounding box center [372, 114] width 455 height 37
drag, startPoint x: 469, startPoint y: 129, endPoint x: 433, endPoint y: 127, distance: 35.7
copy tbody "[PERSON_NAME] MUSIC PUBLISHING LiveXLive [DATE] $0.05 [PERSON_NAME] MUSIC PUBLI…"
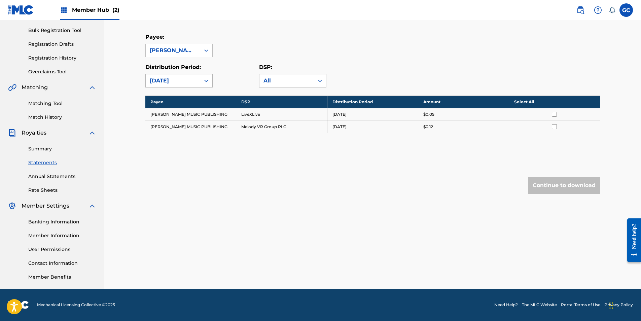
click at [182, 77] on div "[DATE]" at bounding box center [173, 81] width 46 height 8
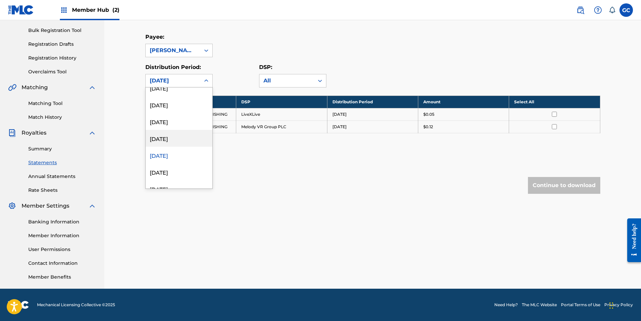
scroll to position [236, 0]
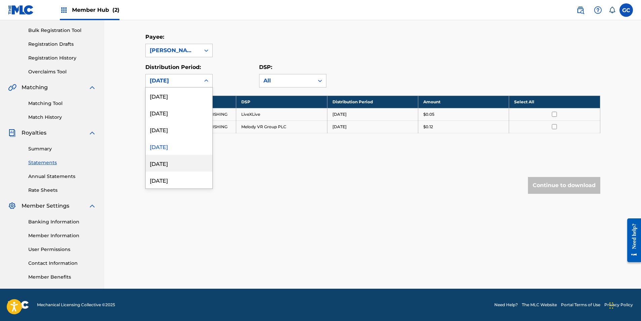
click at [169, 161] on div "[DATE]" at bounding box center [179, 163] width 67 height 17
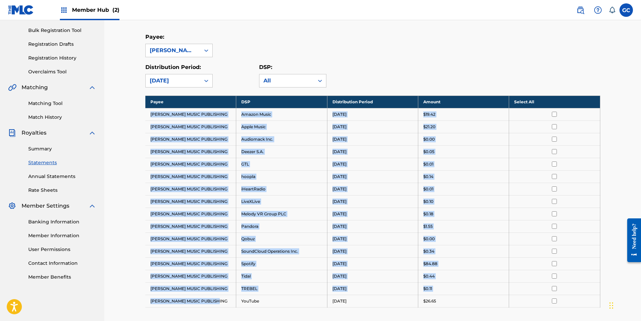
scroll to position [203, 0]
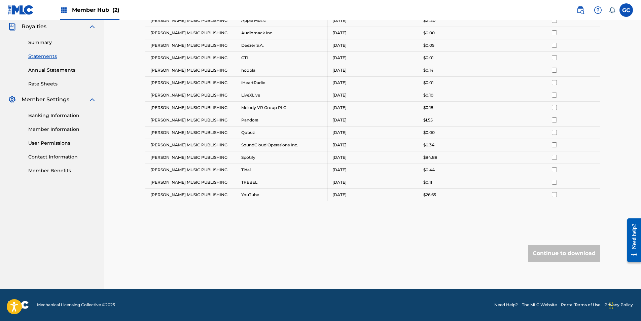
drag, startPoint x: 149, startPoint y: 113, endPoint x: 475, endPoint y: 209, distance: 339.3
click at [475, 210] on div "Payee DSP Distribution Period Amount Select All [PERSON_NAME] MUSIC PUBLISHING …" at bounding box center [372, 103] width 455 height 229
drag, startPoint x: 475, startPoint y: 209, endPoint x: 434, endPoint y: 196, distance: 42.1
copy tbody "Payee DSP Distribution Period Amount Select All"
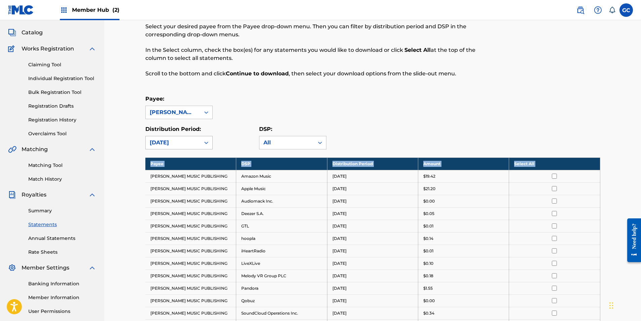
click at [164, 141] on div "[DATE]" at bounding box center [173, 143] width 46 height 8
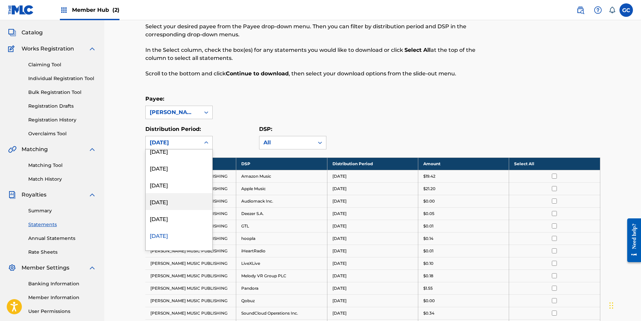
scroll to position [269, 0]
click at [175, 210] on div "[DATE]" at bounding box center [179, 208] width 67 height 17
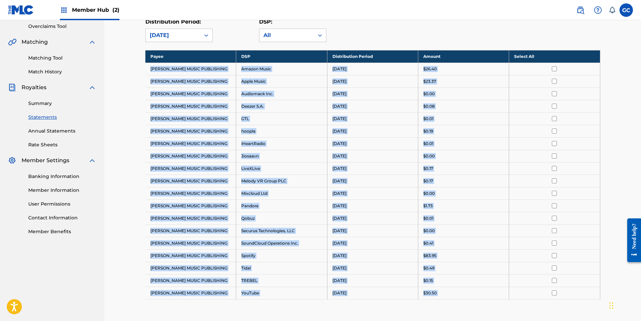
scroll to position [240, 0]
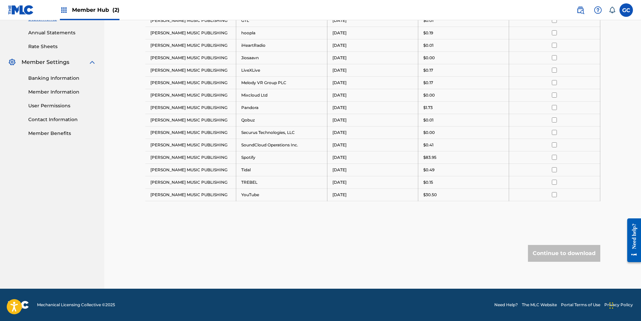
drag, startPoint x: 151, startPoint y: 183, endPoint x: 432, endPoint y: 211, distance: 282.4
click at [432, 212] on div "Payee DSP Distribution Period Amount Select All [PERSON_NAME] MUSIC PUBLISHING …" at bounding box center [372, 85] width 455 height 266
drag, startPoint x: 432, startPoint y: 211, endPoint x: 431, endPoint y: 196, distance: 14.8
copy tbody "Payee DSP Distribution Period Amount Select All"
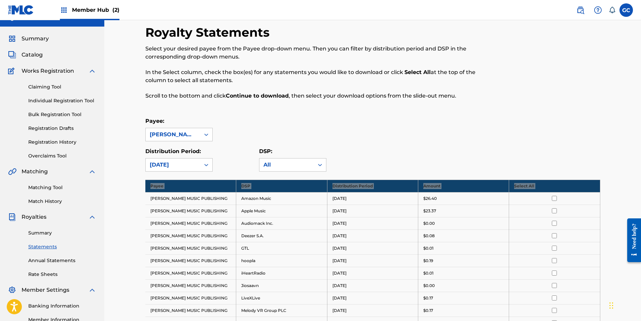
scroll to position [0, 0]
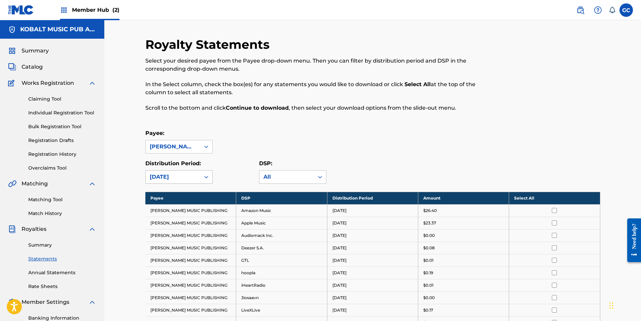
click at [187, 181] on div "[DATE]" at bounding box center [173, 177] width 55 height 13
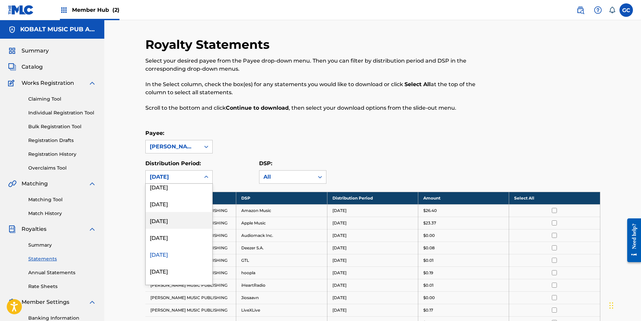
scroll to position [269, 0]
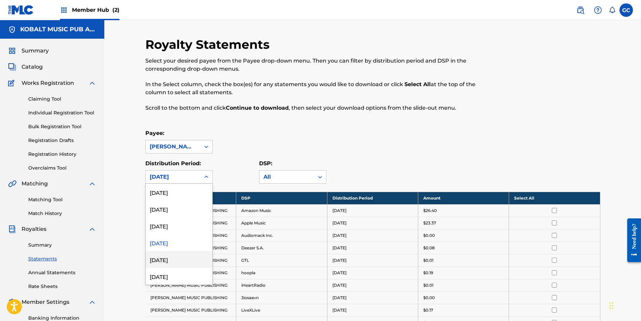
click at [173, 257] on div "[DATE]" at bounding box center [179, 259] width 67 height 17
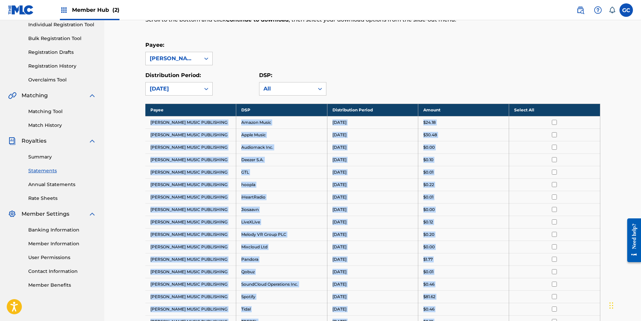
scroll to position [228, 0]
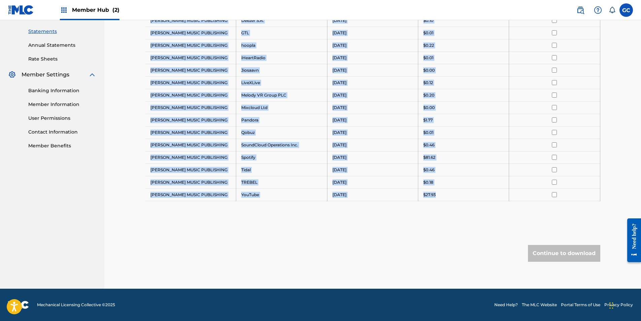
drag, startPoint x: 150, startPoint y: 211, endPoint x: 441, endPoint y: 195, distance: 291.5
click at [442, 195] on tbody "Payee DSP Distribution Period Amount Select All [PERSON_NAME] MUSIC PUBLISHING …" at bounding box center [372, 82] width 455 height 237
drag, startPoint x: 441, startPoint y: 195, endPoint x: 432, endPoint y: 197, distance: 9.6
copy tbody "[PERSON_NAME] MUSIC PUBLISHING Amazon Music [DATE] $24.18 [PERSON_NAME] MUSIC P…"
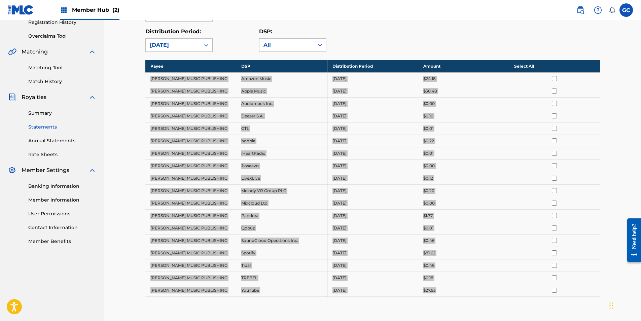
scroll to position [26, 0]
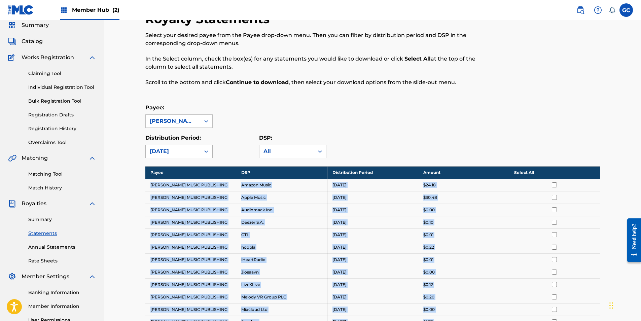
click at [173, 152] on div "[DATE]" at bounding box center [173, 151] width 46 height 8
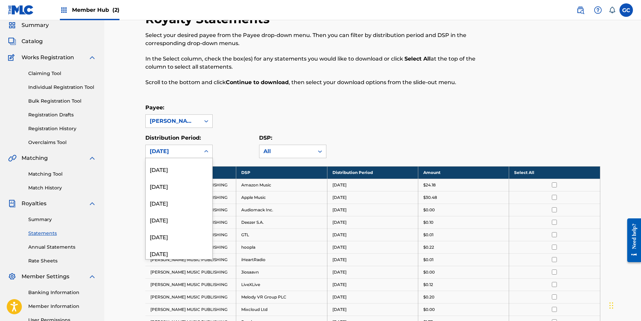
scroll to position [269, 0]
click at [175, 247] on div "[DATE]" at bounding box center [179, 250] width 67 height 17
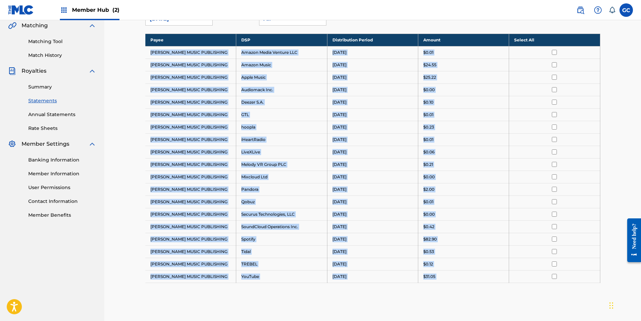
scroll to position [240, 0]
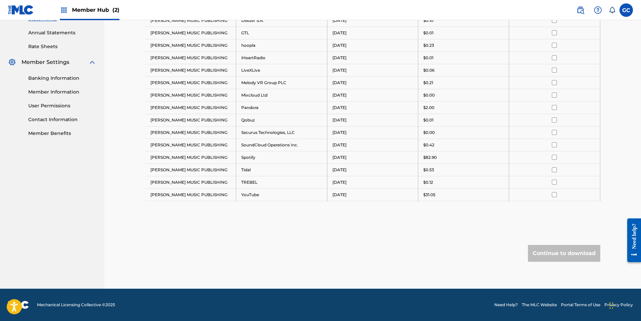
drag, startPoint x: 148, startPoint y: 185, endPoint x: 438, endPoint y: 202, distance: 289.6
click at [438, 202] on div "Payee DSP Distribution Period Amount Select All [PERSON_NAME] MUSIC PUBLISHING …" at bounding box center [372, 85] width 455 height 266
drag, startPoint x: 438, startPoint y: 202, endPoint x: 431, endPoint y: 195, distance: 9.5
copy tbody "Payee DSP Distribution Period Amount Select All"
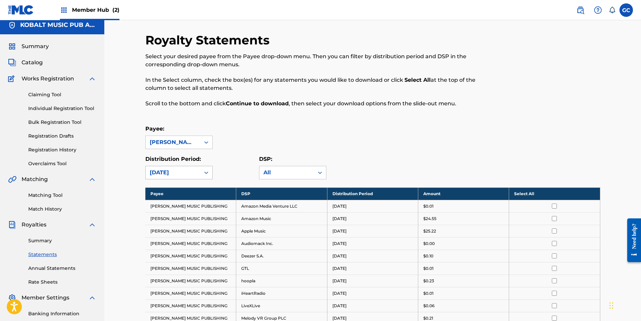
drag, startPoint x: 177, startPoint y: 172, endPoint x: 179, endPoint y: 168, distance: 4.7
click at [177, 172] on div "[DATE]" at bounding box center [173, 173] width 46 height 8
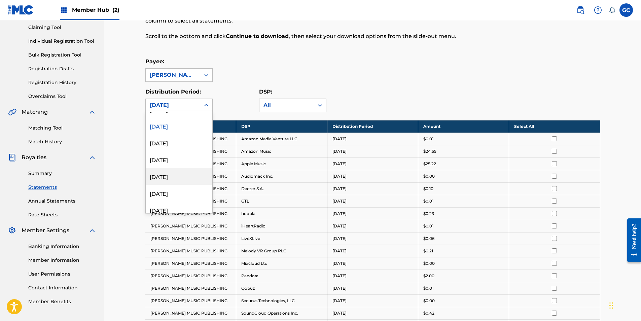
scroll to position [337, 0]
click at [183, 152] on div "[DATE]" at bounding box center [179, 154] width 67 height 17
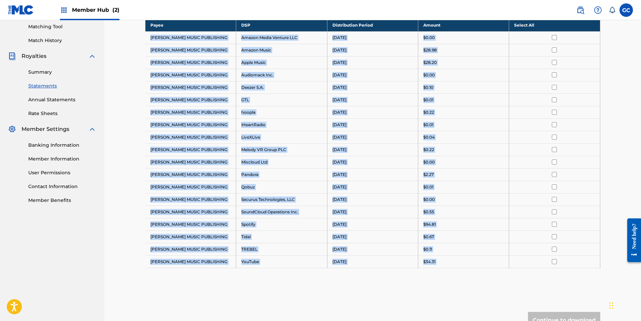
scroll to position [207, 0]
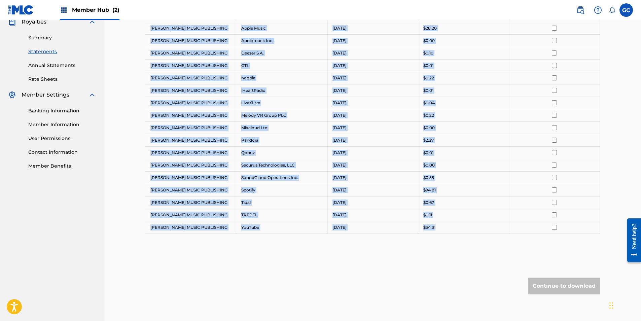
drag, startPoint x: 150, startPoint y: 138, endPoint x: 442, endPoint y: 228, distance: 305.1
click at [442, 228] on tbody "Payee DSP Distribution Period Amount Select All [PERSON_NAME] MUSIC PUBLISHING …" at bounding box center [372, 109] width 455 height 249
drag, startPoint x: 442, startPoint y: 228, endPoint x: 425, endPoint y: 228, distance: 17.2
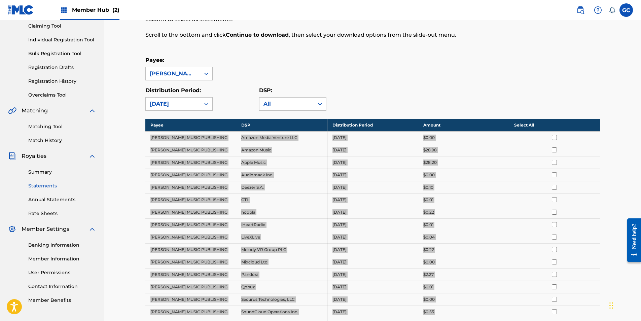
scroll to position [73, 0]
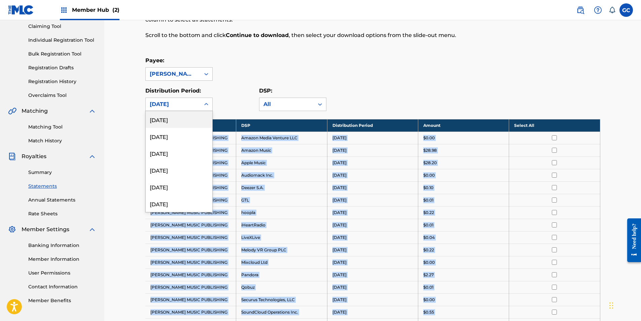
click at [174, 102] on div "[DATE]" at bounding box center [173, 104] width 46 height 8
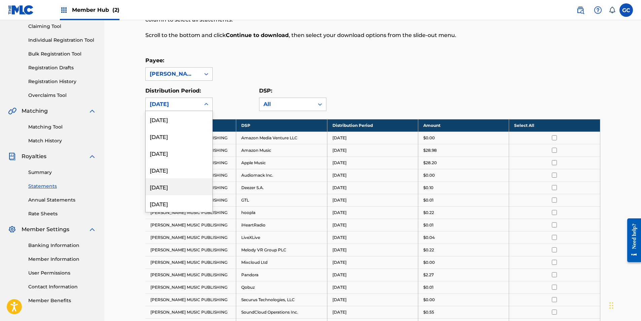
scroll to position [370, 0]
click at [169, 138] on div "[DATE]" at bounding box center [179, 136] width 67 height 17
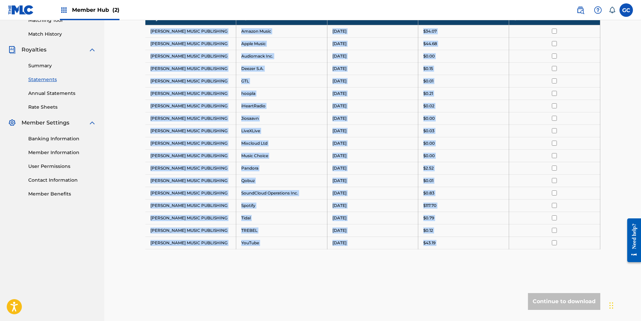
scroll to position [181, 0]
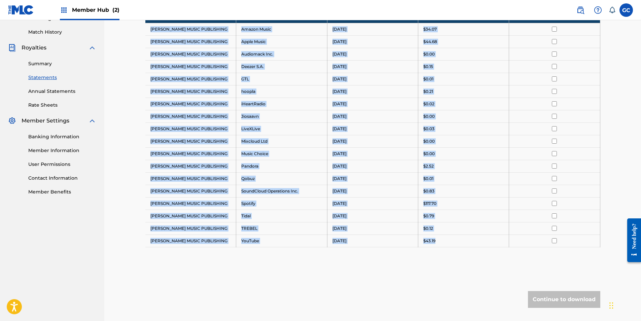
drag, startPoint x: 150, startPoint y: 138, endPoint x: 454, endPoint y: 245, distance: 322.6
click at [454, 245] on tbody "Payee DSP Distribution Period Amount Select All [PERSON_NAME] MUSIC PUBLISHING …" at bounding box center [372, 128] width 455 height 237
drag, startPoint x: 454, startPoint y: 245, endPoint x: 431, endPoint y: 241, distance: 23.4
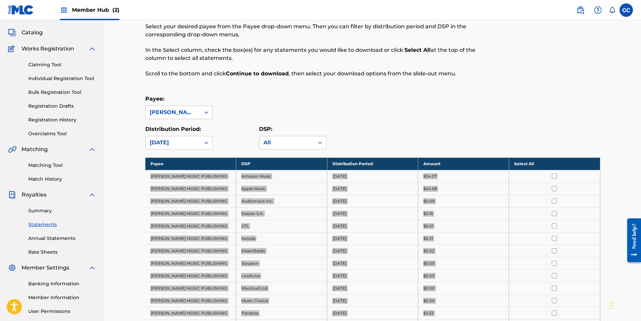
scroll to position [13, 0]
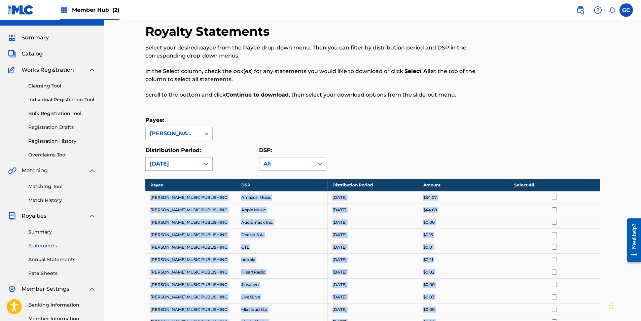
click at [186, 164] on div "[DATE]" at bounding box center [173, 164] width 46 height 8
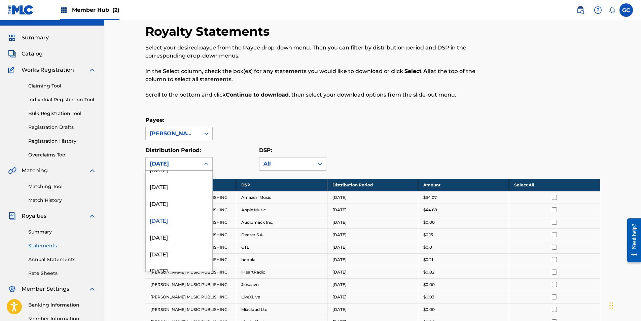
scroll to position [370, 0]
click at [167, 215] on div "[DATE]" at bounding box center [179, 212] width 67 height 17
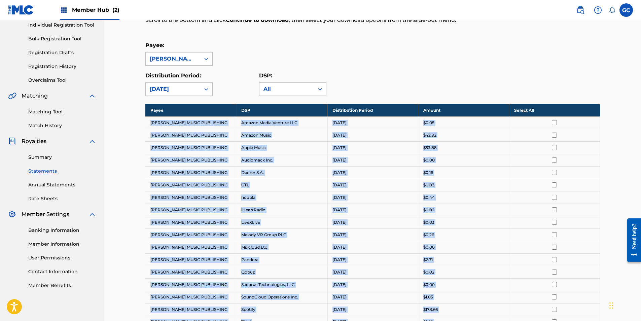
scroll to position [240, 0]
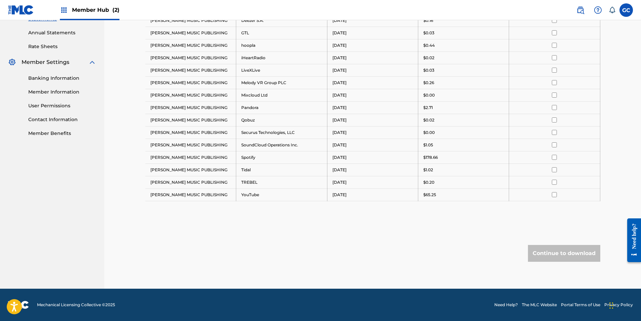
drag, startPoint x: 150, startPoint y: 198, endPoint x: 453, endPoint y: 205, distance: 303.6
click at [453, 205] on div "Payee DSP Distribution Period Amount Select All [PERSON_NAME] MUSIC PUBLISHING …" at bounding box center [372, 85] width 455 height 266
drag, startPoint x: 453, startPoint y: 205, endPoint x: 435, endPoint y: 196, distance: 20.5
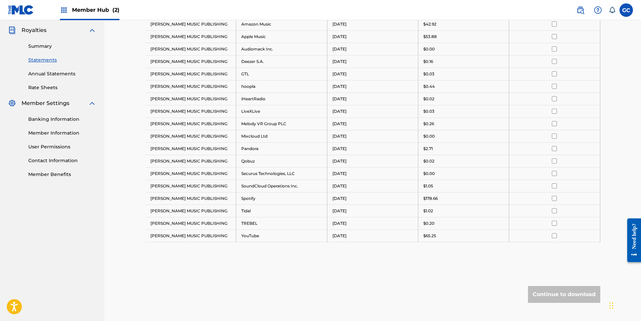
scroll to position [72, 0]
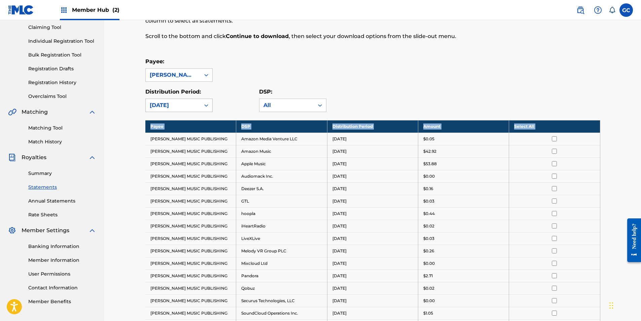
click at [181, 106] on div "[DATE]" at bounding box center [173, 105] width 46 height 8
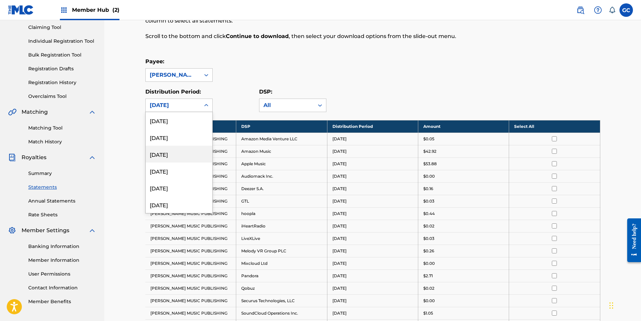
scroll to position [404, 0]
click at [173, 139] on div "[DATE]" at bounding box center [179, 137] width 67 height 17
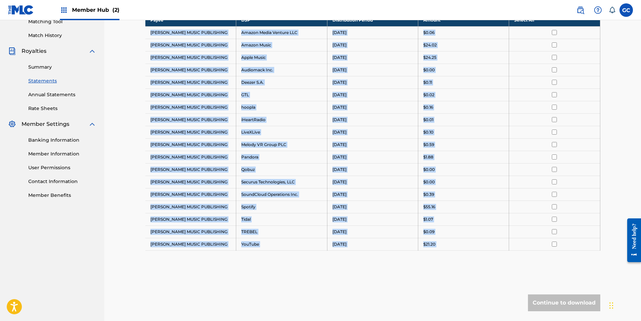
scroll to position [228, 0]
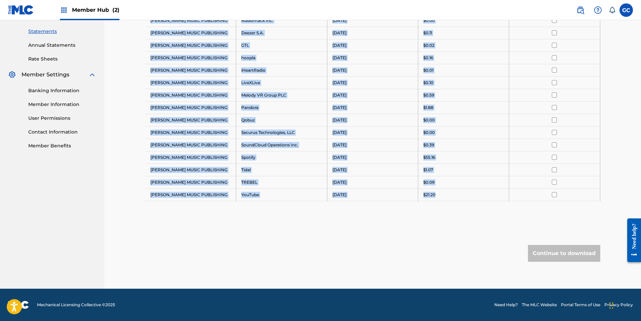
drag, startPoint x: 148, startPoint y: 138, endPoint x: 459, endPoint y: 190, distance: 315.0
click at [459, 190] on tbody "Payee DSP Distribution Period Amount Select All [PERSON_NAME] MUSIC PUBLISHING …" at bounding box center [372, 82] width 455 height 237
drag, startPoint x: 459, startPoint y: 190, endPoint x: 430, endPoint y: 196, distance: 29.5
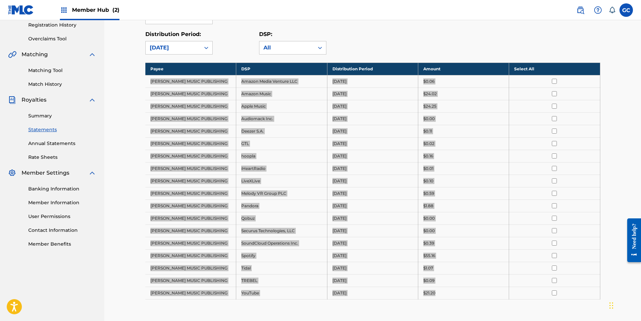
scroll to position [0, 0]
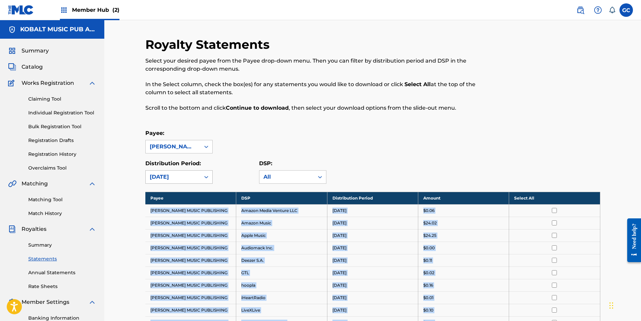
click at [171, 177] on div "[DATE]" at bounding box center [173, 177] width 46 height 8
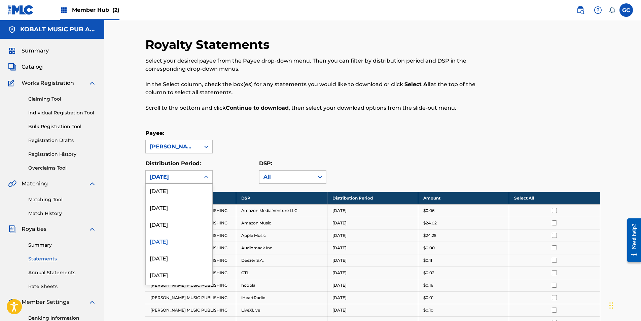
scroll to position [370, 0]
click at [164, 257] on div "[DATE]" at bounding box center [179, 259] width 67 height 17
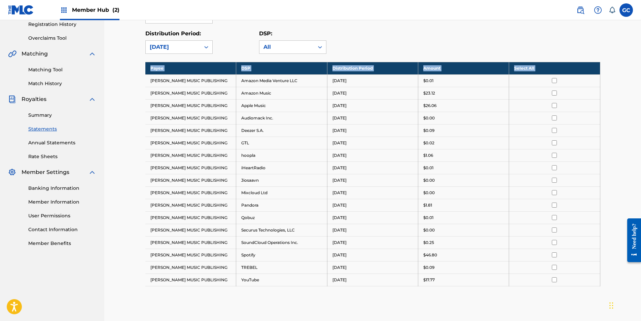
scroll to position [215, 0]
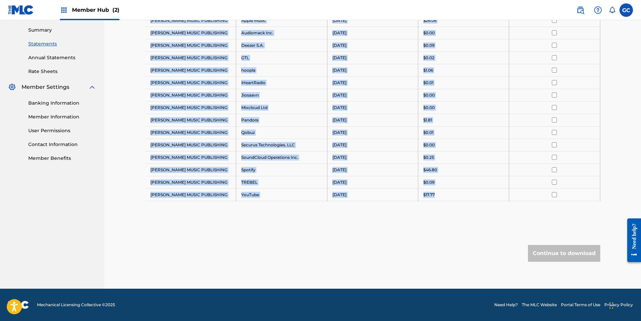
drag, startPoint x: 150, startPoint y: 212, endPoint x: 445, endPoint y: 197, distance: 294.8
click at [445, 197] on tbody "Payee DSP Distribution Period Amount Select All [PERSON_NAME] MUSIC PUBLISHING …" at bounding box center [372, 89] width 455 height 224
drag, startPoint x: 445, startPoint y: 197, endPoint x: 434, endPoint y: 196, distance: 10.5
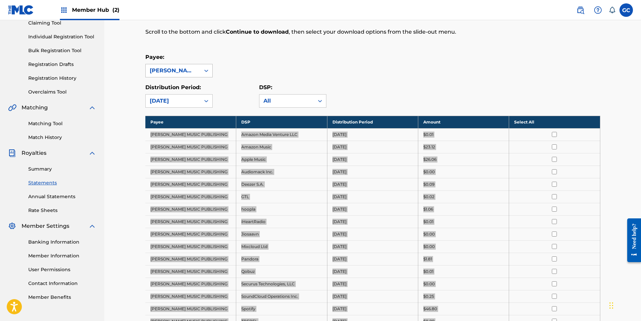
scroll to position [0, 0]
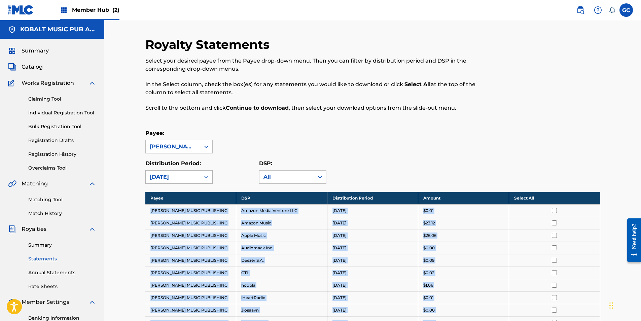
click at [171, 179] on div "[DATE]" at bounding box center [173, 177] width 46 height 8
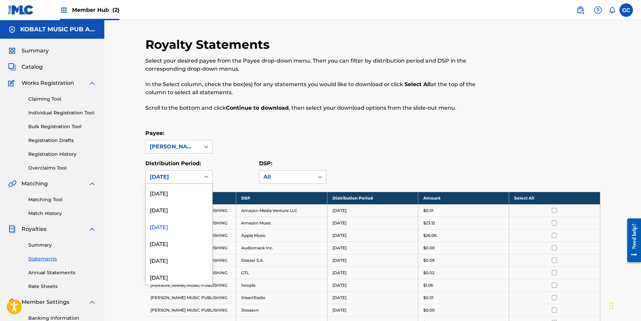
scroll to position [404, 0]
click at [174, 239] on div "[DATE]" at bounding box center [179, 242] width 67 height 17
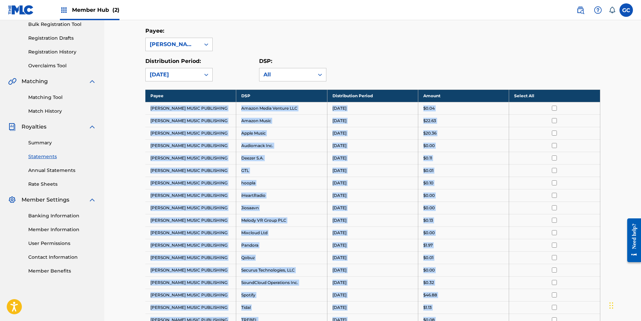
scroll to position [240, 0]
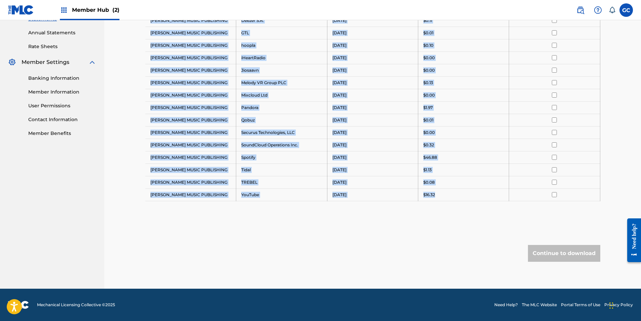
drag, startPoint x: 150, startPoint y: 211, endPoint x: 446, endPoint y: 193, distance: 295.7
click at [446, 193] on tbody "Payee DSP Distribution Period Amount Select All [PERSON_NAME] MUSIC PUBLISHING …" at bounding box center [372, 76] width 455 height 249
drag, startPoint x: 446, startPoint y: 193, endPoint x: 426, endPoint y: 196, distance: 19.7
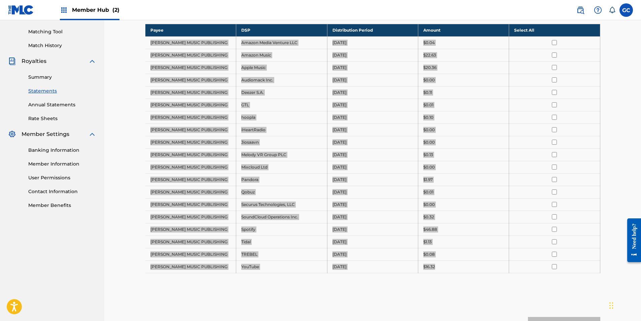
scroll to position [38, 0]
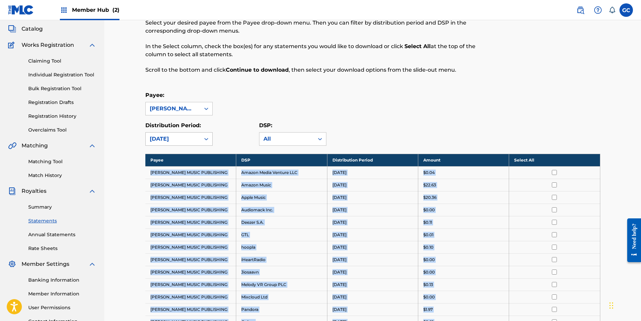
click at [178, 142] on div "[DATE]" at bounding box center [173, 139] width 46 height 8
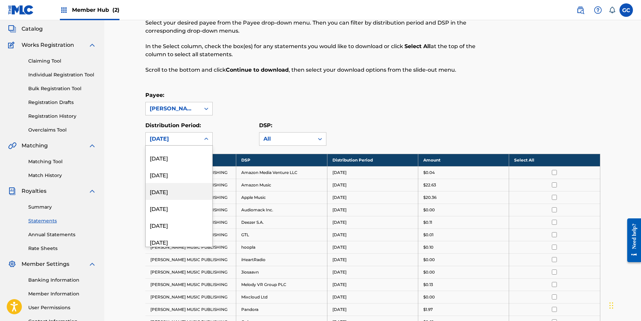
scroll to position [404, 0]
click at [175, 218] on div "[DATE]" at bounding box center [179, 221] width 67 height 17
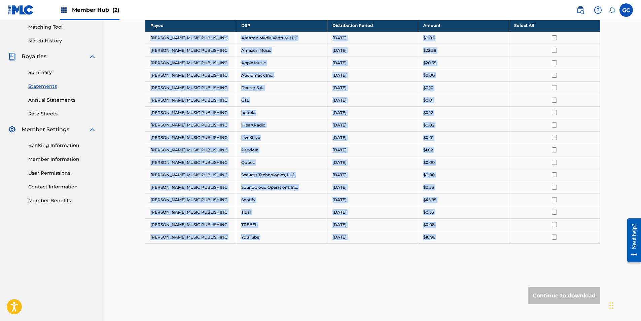
scroll to position [215, 0]
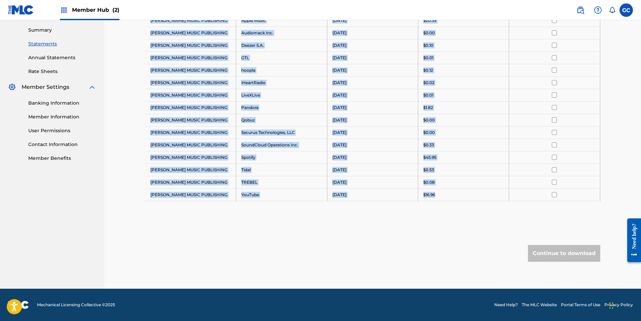
drag, startPoint x: 149, startPoint y: 172, endPoint x: 445, endPoint y: 196, distance: 296.4
click at [445, 196] on tbody "Payee DSP Distribution Period Amount Select All [PERSON_NAME] MUSIC PUBLISHING …" at bounding box center [372, 89] width 455 height 224
drag, startPoint x: 445, startPoint y: 196, endPoint x: 434, endPoint y: 196, distance: 11.1
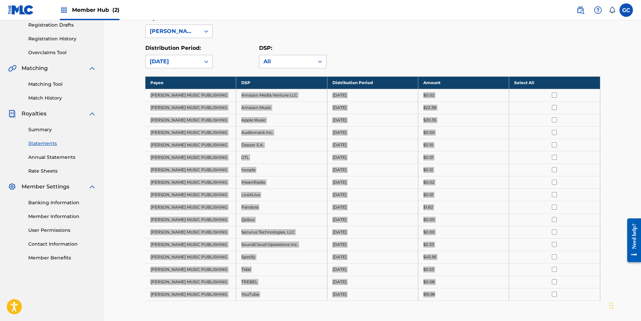
scroll to position [0, 0]
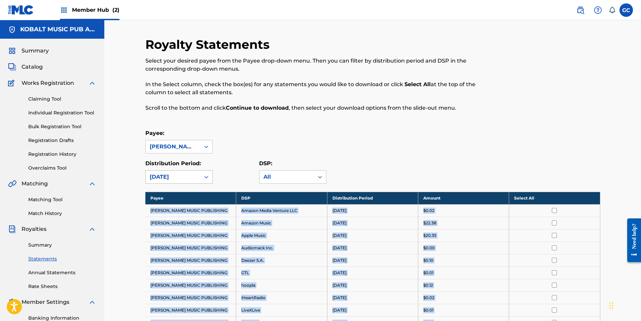
drag, startPoint x: 180, startPoint y: 178, endPoint x: 179, endPoint y: 183, distance: 4.8
click at [180, 178] on div "[DATE]" at bounding box center [173, 177] width 46 height 8
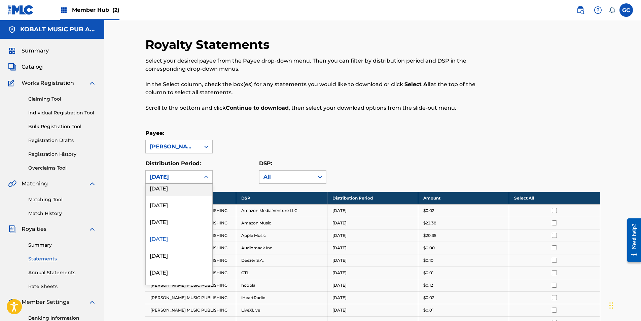
scroll to position [438, 0]
click at [180, 244] on div "[DATE]" at bounding box center [179, 242] width 67 height 17
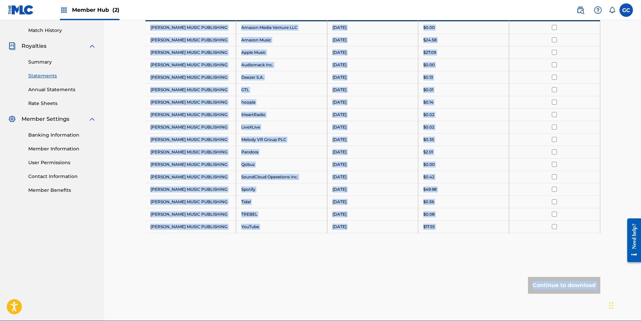
scroll to position [215, 0]
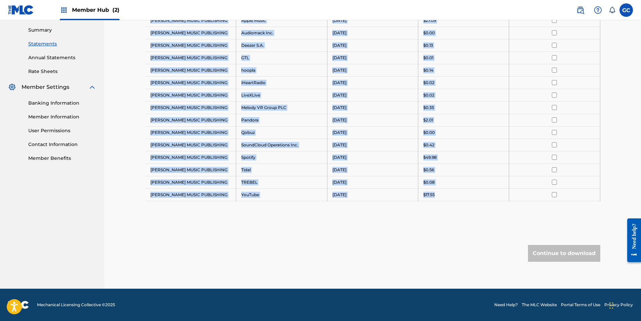
drag, startPoint x: 150, startPoint y: 210, endPoint x: 456, endPoint y: 193, distance: 307.1
click at [457, 192] on tbody "Payee DSP Distribution Period Amount Select All [PERSON_NAME] MUSIC PUBLISHING …" at bounding box center [372, 89] width 455 height 224
drag, startPoint x: 456, startPoint y: 193, endPoint x: 431, endPoint y: 194, distance: 25.6
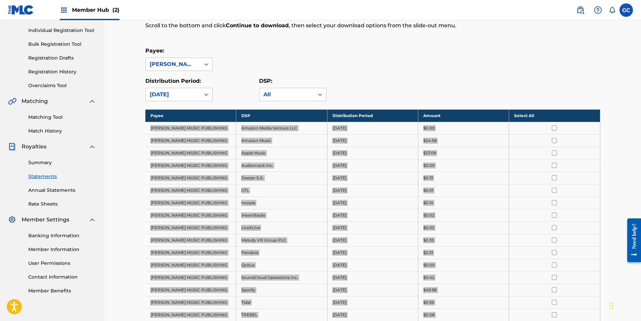
scroll to position [0, 0]
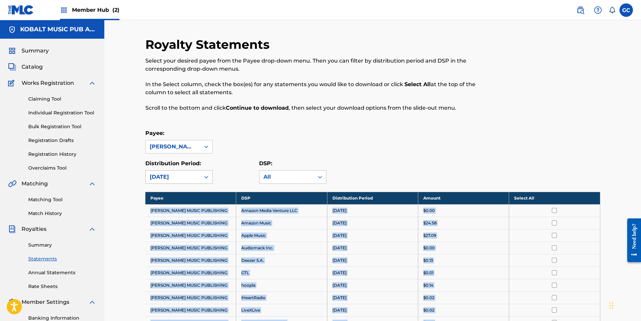
click at [173, 179] on div "[DATE]" at bounding box center [173, 177] width 46 height 8
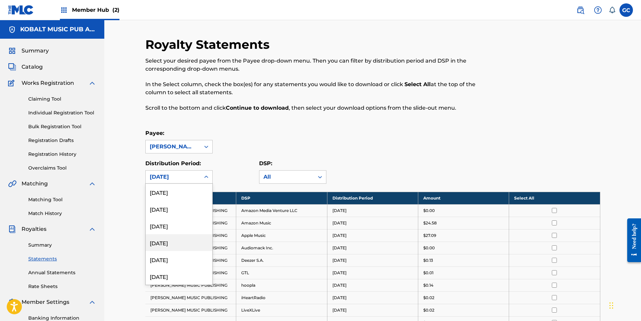
scroll to position [471, 0]
click at [176, 226] on div "[DATE]" at bounding box center [179, 225] width 67 height 17
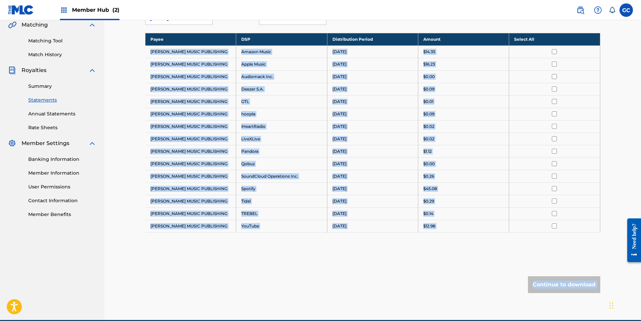
scroll to position [190, 0]
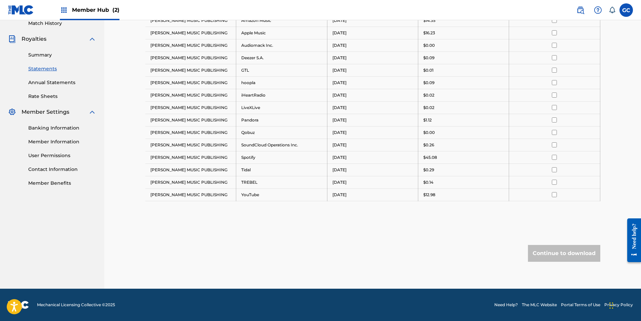
drag, startPoint x: 151, startPoint y: 210, endPoint x: 452, endPoint y: 203, distance: 301.6
click at [452, 203] on div "Payee DSP Distribution Period Amount Select All [PERSON_NAME] MUSIC PUBLISHING …" at bounding box center [372, 110] width 455 height 216
drag, startPoint x: 452, startPoint y: 203, endPoint x: 432, endPoint y: 195, distance: 22.0
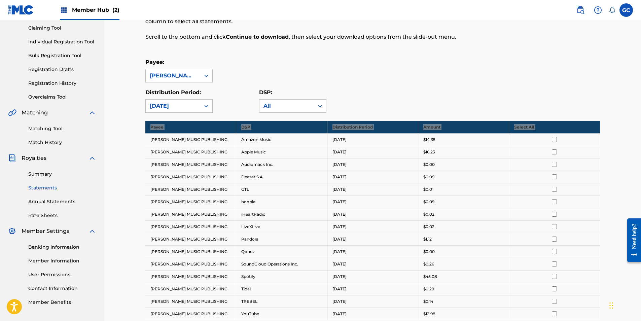
scroll to position [0, 0]
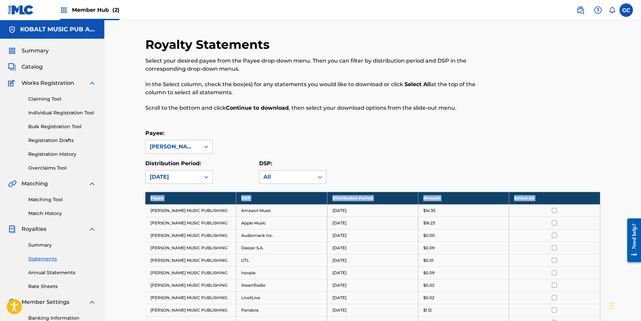
click at [172, 170] on div "Distribution Period: [DATE]" at bounding box center [178, 172] width 67 height 24
click at [171, 174] on div "[DATE]" at bounding box center [173, 177] width 46 height 8
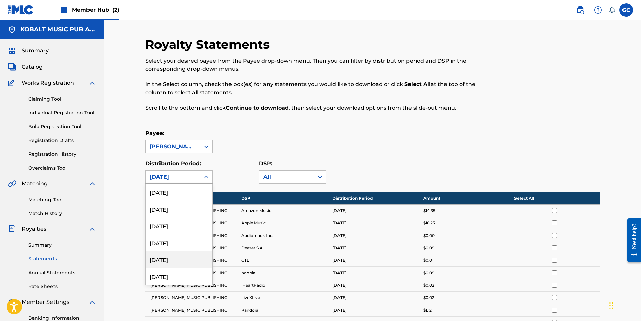
scroll to position [438, 0]
click at [172, 272] on div "[DATE]" at bounding box center [179, 276] width 67 height 17
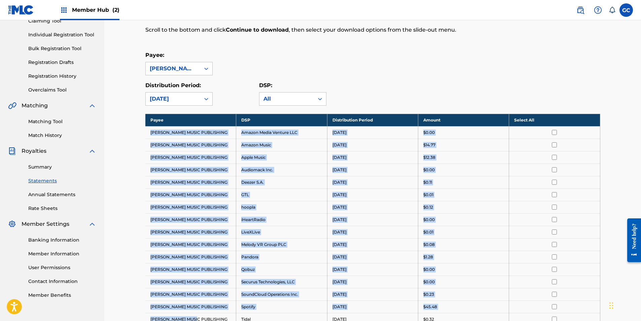
scroll to position [215, 0]
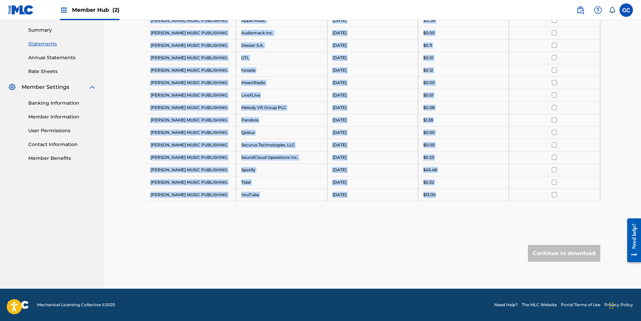
drag, startPoint x: 149, startPoint y: 211, endPoint x: 458, endPoint y: 190, distance: 309.6
click at [458, 190] on tbody "Payee DSP Distribution Period Amount Select All [PERSON_NAME] MUSIC PUBLISHING …" at bounding box center [372, 89] width 455 height 224
drag, startPoint x: 458, startPoint y: 190, endPoint x: 431, endPoint y: 195, distance: 26.9
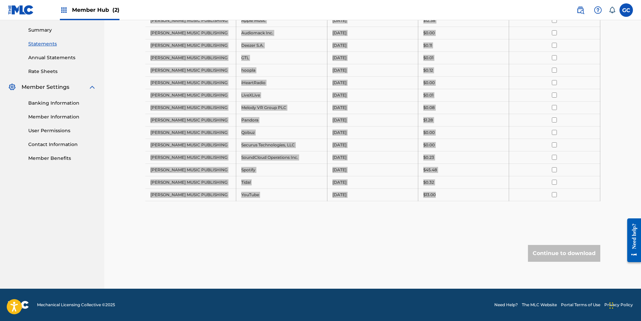
scroll to position [13, 0]
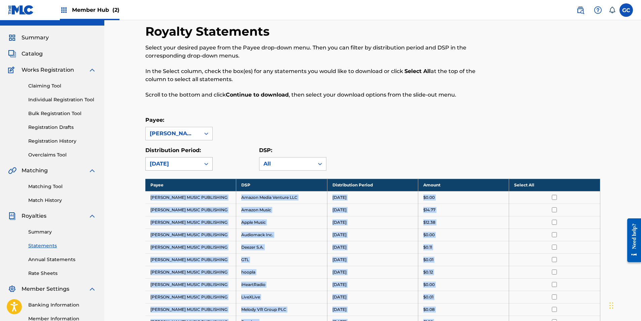
click at [169, 162] on div "[DATE]" at bounding box center [173, 164] width 46 height 8
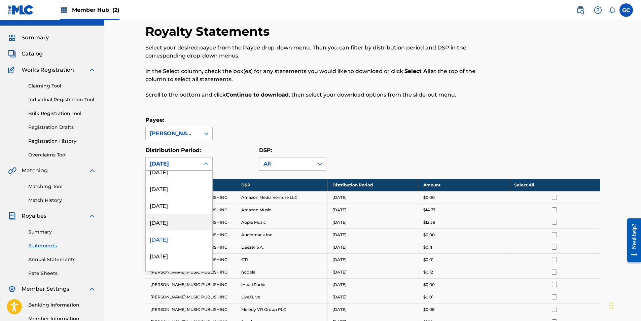
scroll to position [471, 0]
click at [171, 249] on div "[DATE]" at bounding box center [179, 246] width 67 height 17
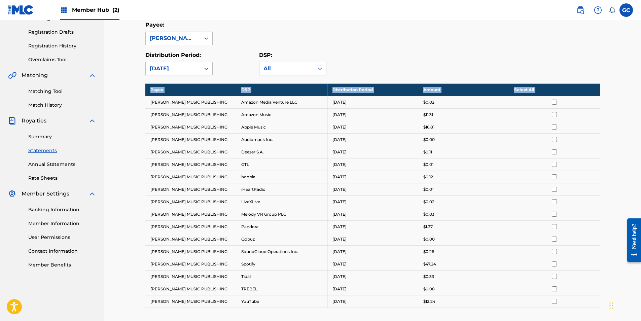
scroll to position [215, 0]
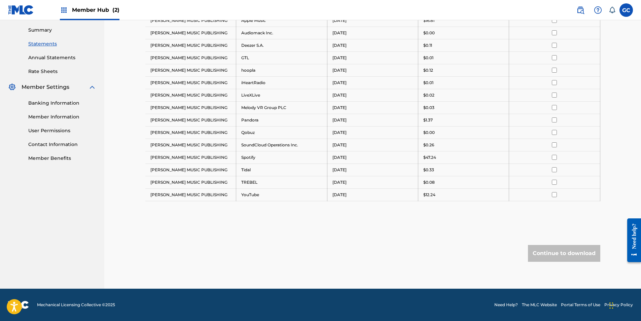
drag, startPoint x: 150, startPoint y: 197, endPoint x: 459, endPoint y: 210, distance: 309.2
click at [459, 210] on div "Payee DSP Distribution Period Amount Select All [PERSON_NAME] MUSIC PUBLISHING …" at bounding box center [372, 97] width 455 height 241
drag, startPoint x: 459, startPoint y: 210, endPoint x: 433, endPoint y: 197, distance: 29.2
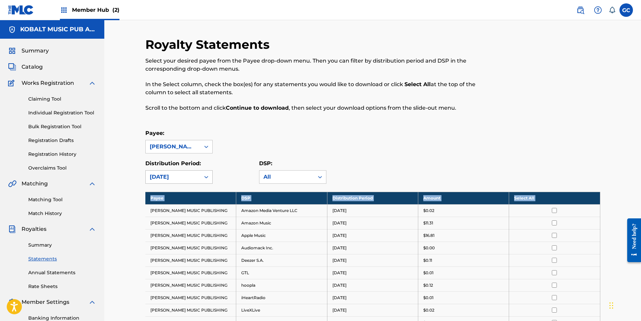
click at [191, 174] on div "[DATE]" at bounding box center [173, 177] width 46 height 8
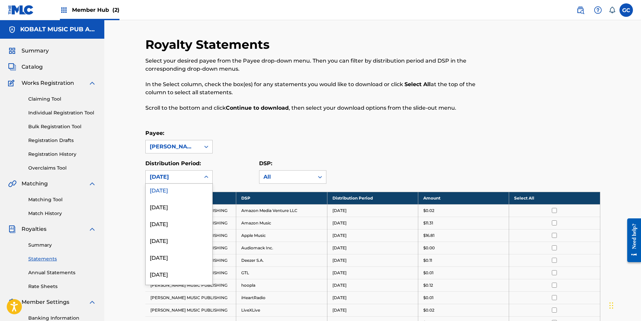
scroll to position [538, 0]
click at [181, 208] on div "[DATE]" at bounding box center [179, 209] width 67 height 17
